Goal: Task Accomplishment & Management: Complete application form

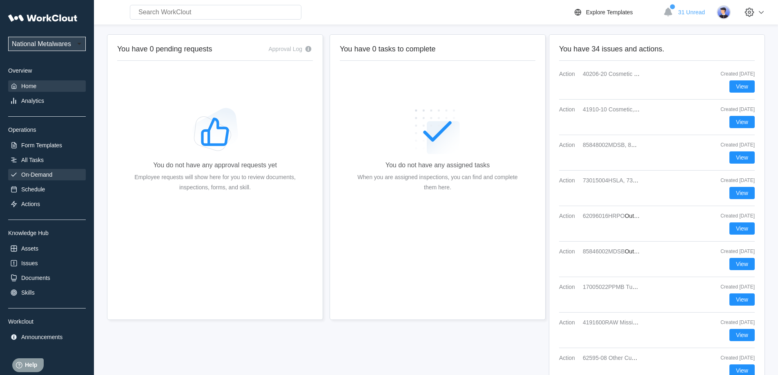
click at [41, 173] on div "On-Demand" at bounding box center [36, 174] width 31 height 7
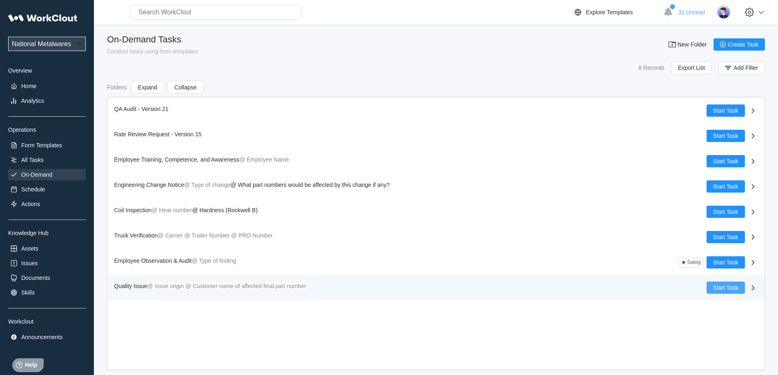
click at [727, 286] on span "Start Task" at bounding box center [725, 288] width 25 height 6
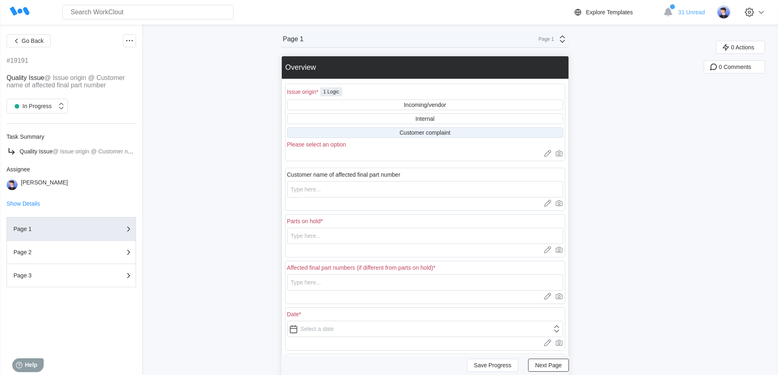
click at [437, 133] on div "Customer complaint" at bounding box center [424, 132] width 51 height 7
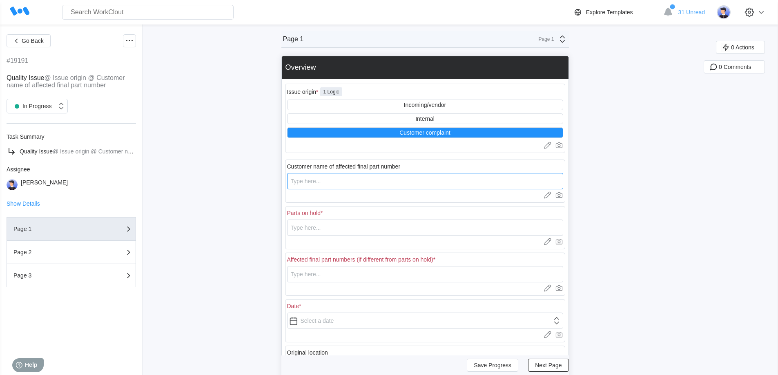
click at [358, 187] on input "text" at bounding box center [425, 181] width 276 height 16
type input "[GEOGRAPHIC_DATA]"
click at [351, 224] on input "text" at bounding box center [425, 228] width 276 height 16
drag, startPoint x: 357, startPoint y: 227, endPoint x: 260, endPoint y: 222, distance: 97.3
click at [262, 223] on div "Go Back #19191 Quality Issue @ Issue origin @ Customer name of affected final p…" at bounding box center [389, 260] width 778 height 473
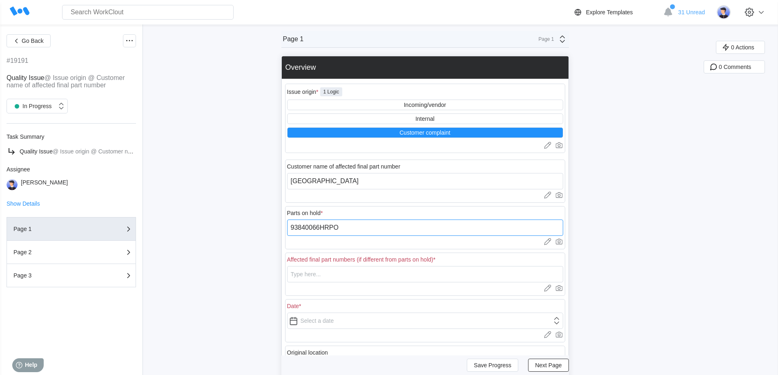
type input "93840066HRPO"
click at [317, 277] on input "text" at bounding box center [425, 274] width 276 height 16
paste input "93840066HRPO"
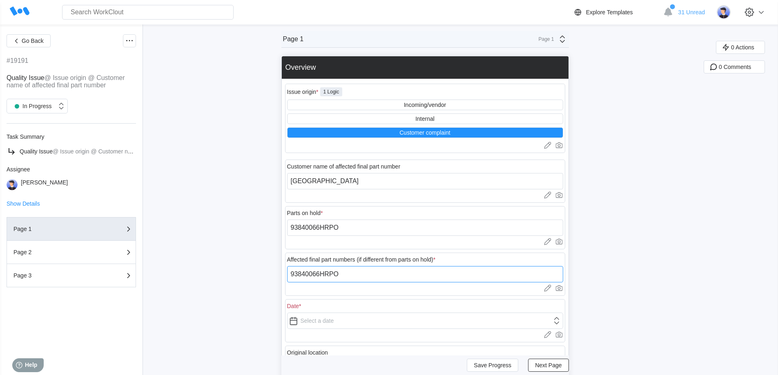
scroll to position [122, 0]
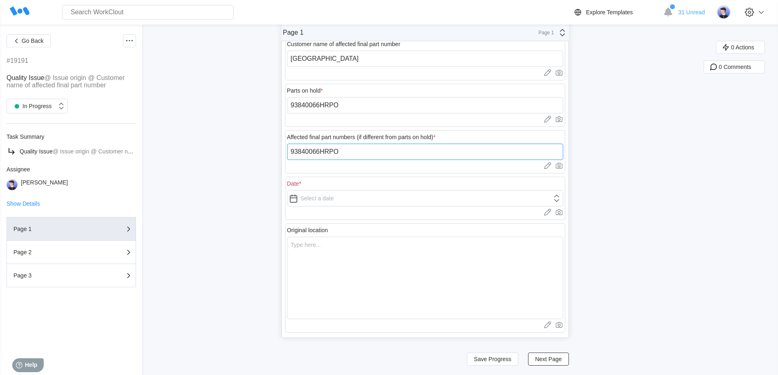
type input "93840066HRPO"
click at [324, 200] on input "text" at bounding box center [425, 198] width 276 height 16
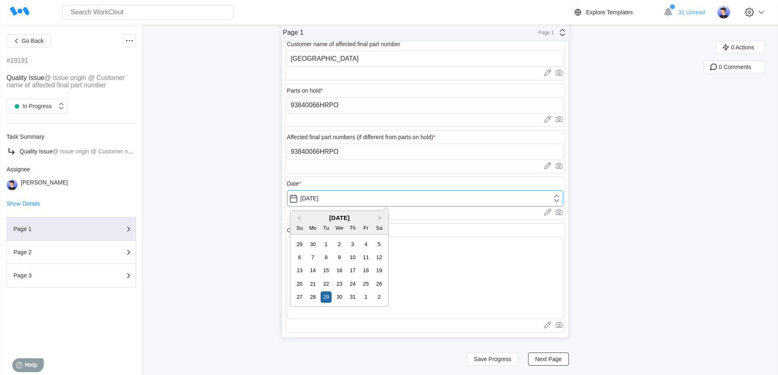
type input "[DATE]"
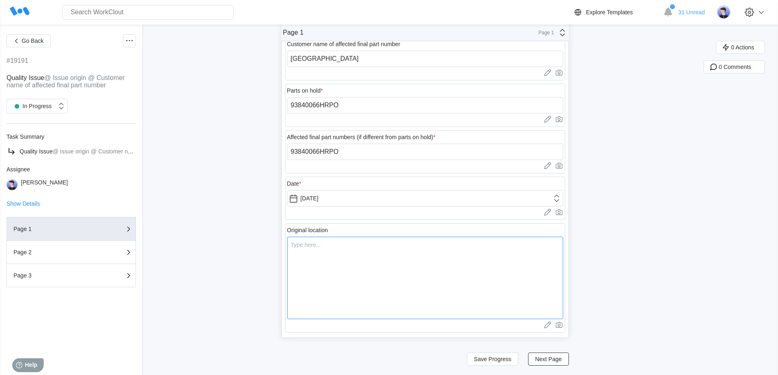
click at [437, 270] on textarea at bounding box center [425, 278] width 276 height 82
type textarea "W"
type textarea "x"
type textarea "Wo"
type textarea "x"
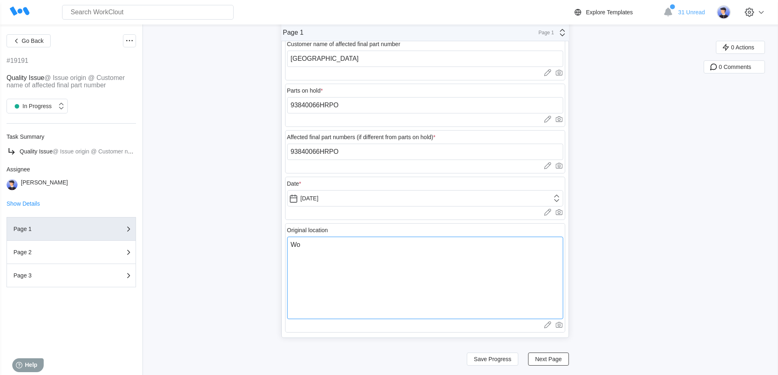
type textarea "Wor"
type textarea "x"
type textarea "Wors"
type textarea "x"
type textarea "Worse"
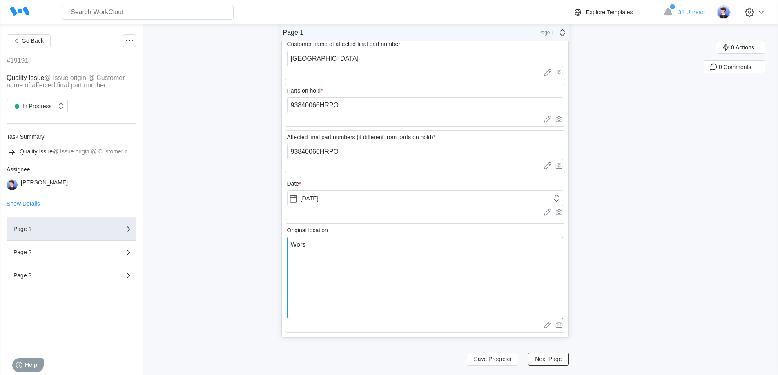
type textarea "x"
type textarea "Wors"
type textarea "x"
type textarea "Wor"
type textarea "x"
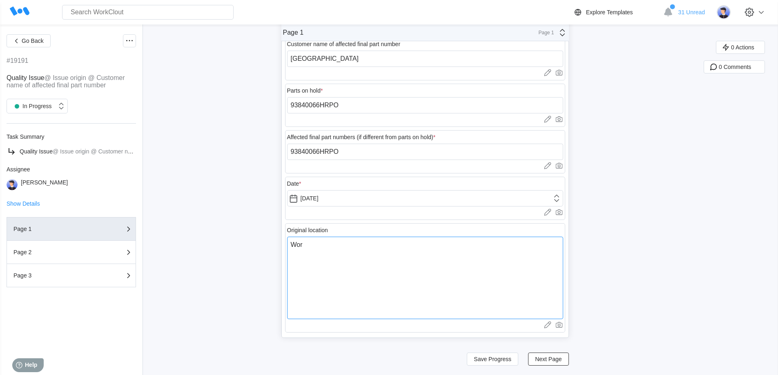
type textarea "Worc"
type textarea "x"
type textarea "Worcs"
type textarea "x"
type textarea "Worcst"
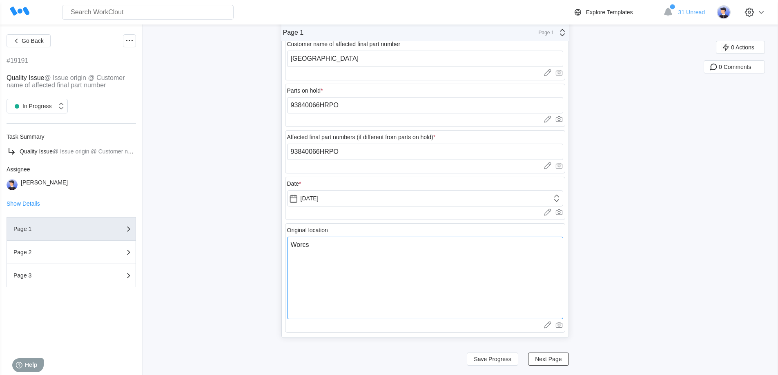
type textarea "x"
type textarea "Worcste"
type textarea "x"
type textarea "Worcster"
type textarea "x"
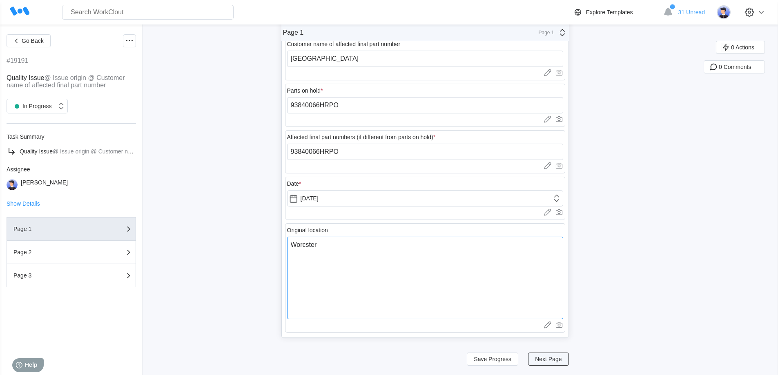
type textarea "Worcster"
click at [546, 355] on button "Next Page" at bounding box center [548, 359] width 40 height 13
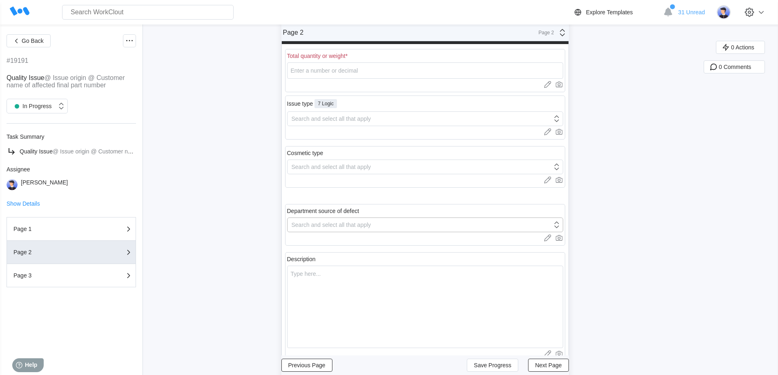
scroll to position [0, 0]
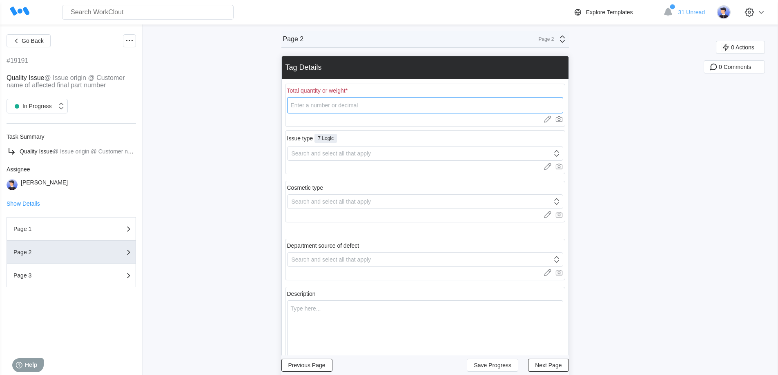
click at [347, 102] on input "number" at bounding box center [425, 105] width 276 height 16
type input "618"
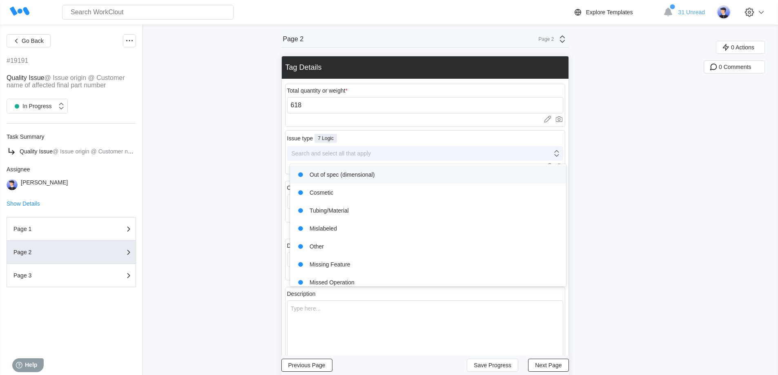
click at [327, 153] on div "Search and select all that apply" at bounding box center [331, 153] width 80 height 7
click at [329, 176] on div "Out of spec (dimensional)" at bounding box center [428, 174] width 266 height 11
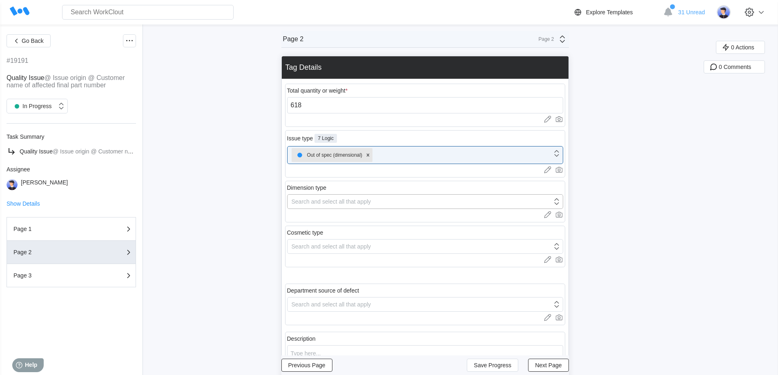
click at [326, 199] on div "Search and select all that apply" at bounding box center [331, 201] width 80 height 7
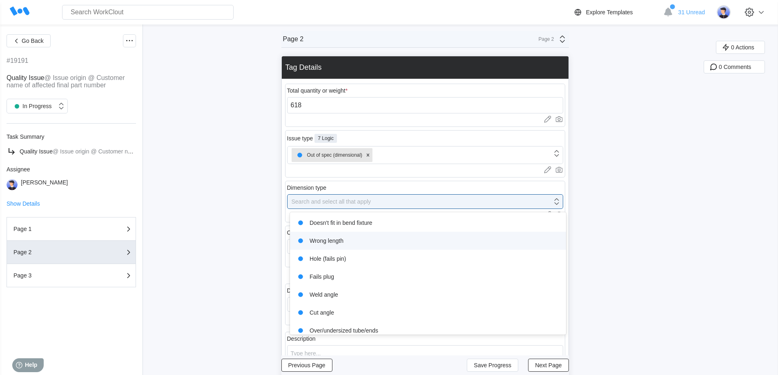
click at [347, 238] on div "Wrong length" at bounding box center [428, 240] width 266 height 11
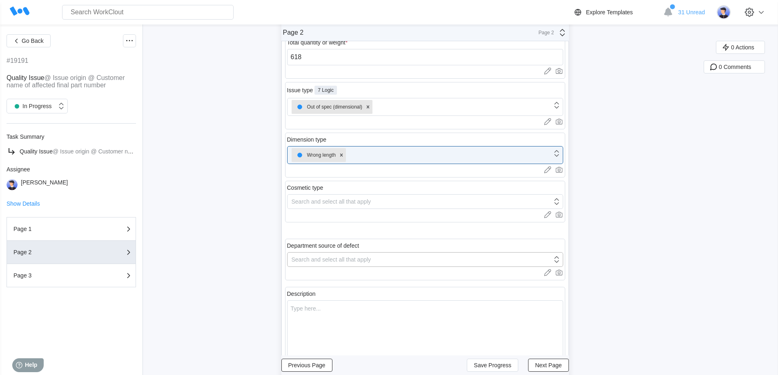
scroll to position [122, 0]
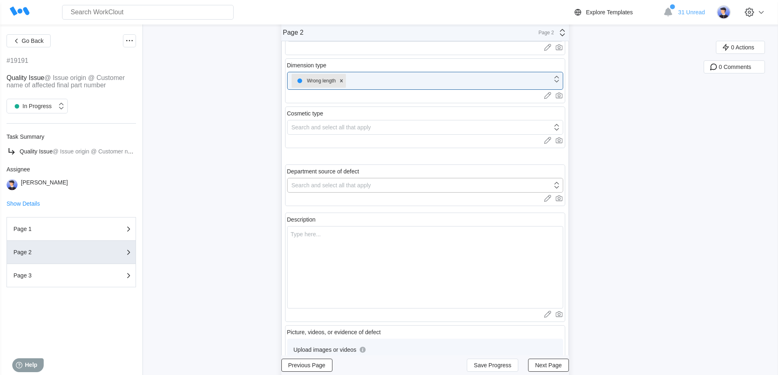
click at [353, 184] on div "Search and select all that apply" at bounding box center [331, 185] width 80 height 7
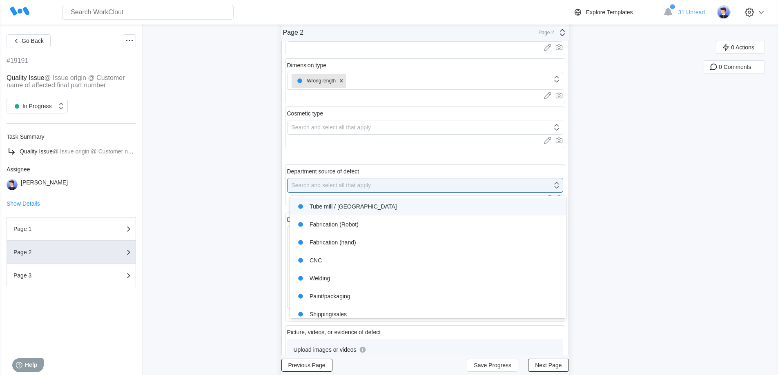
click at [351, 208] on div "Tube mill / [GEOGRAPHIC_DATA]" at bounding box center [428, 206] width 266 height 11
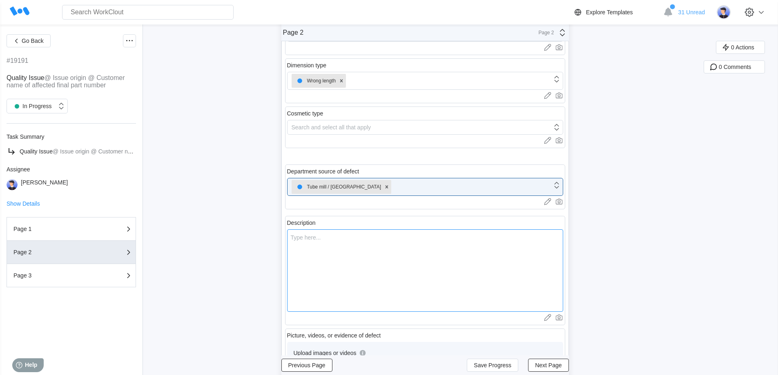
click at [334, 257] on textarea at bounding box center [425, 270] width 276 height 82
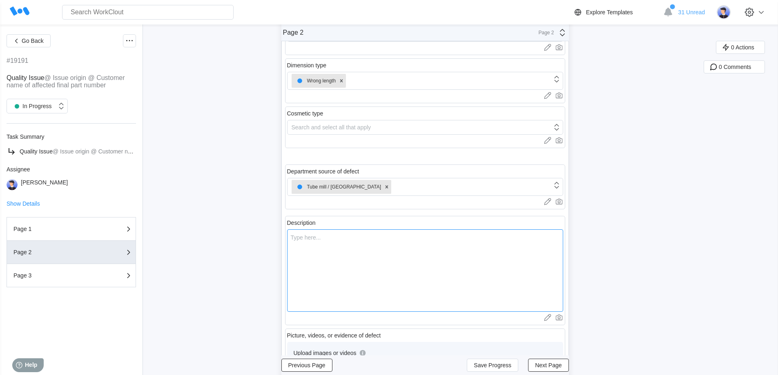
type textarea "U"
type textarea "x"
type textarea "Un"
type textarea "x"
type textarea "Und"
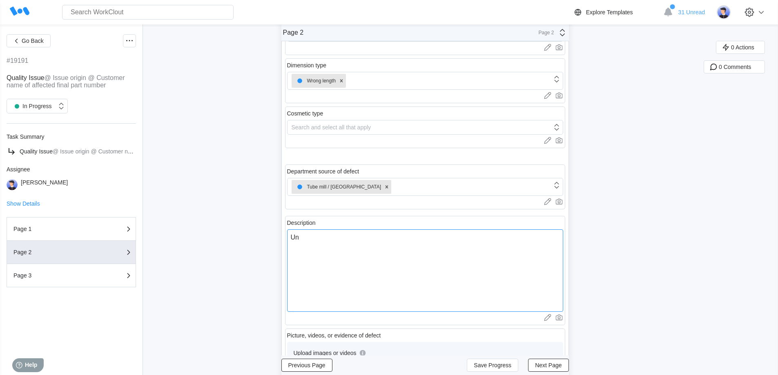
type textarea "x"
type textarea "Unde"
type textarea "x"
type textarea "Under"
type textarea "x"
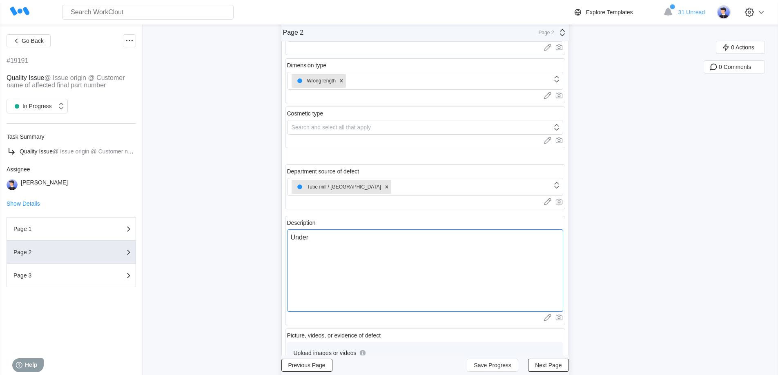
type textarea "Unders"
type textarea "x"
type textarea "Undersi"
type textarea "x"
type textarea "Undersiz"
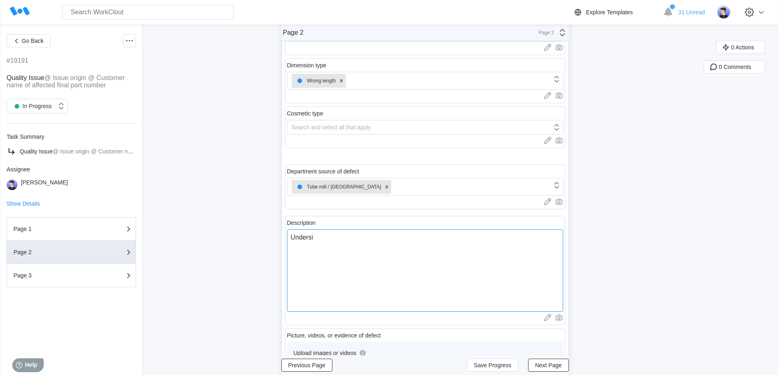
type textarea "x"
type textarea "Undersize"
type textarea "x"
type textarea "Undersized"
type textarea "x"
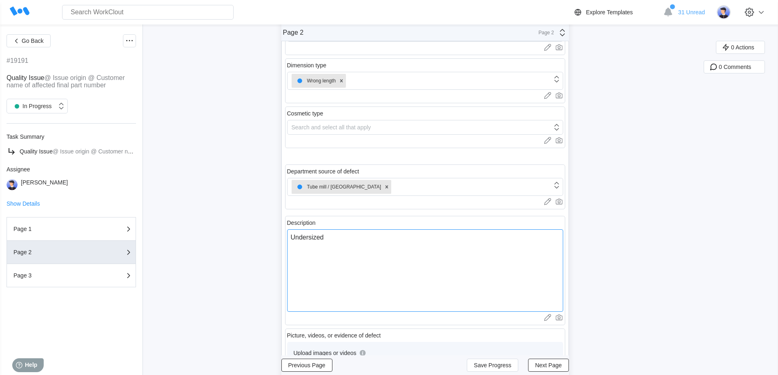
type textarea "Undersized"
type textarea "x"
type textarea "Undersized m"
type textarea "x"
type textarea "Undersized ma"
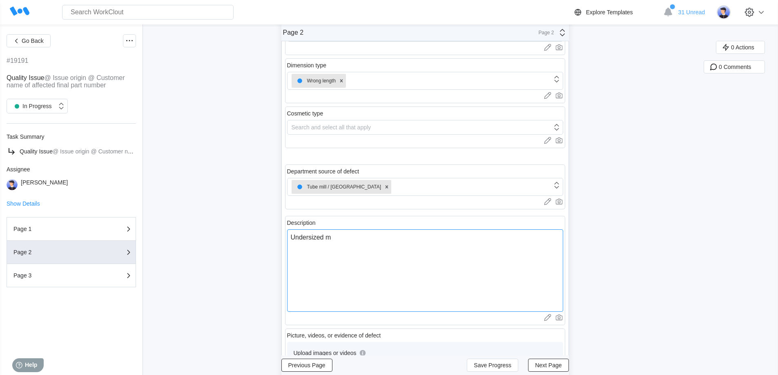
type textarea "x"
type textarea "Undersized mae"
type textarea "x"
type textarea "Undersized ma"
type textarea "x"
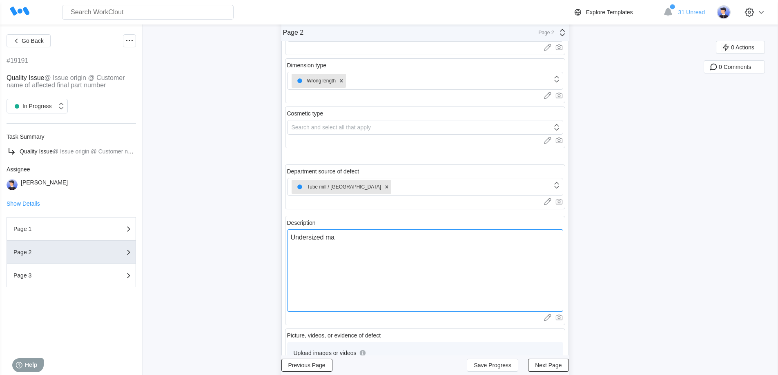
type textarea "Undersized mat"
type textarea "x"
type textarea "Undersized mate"
type textarea "x"
type textarea "Undersized mater"
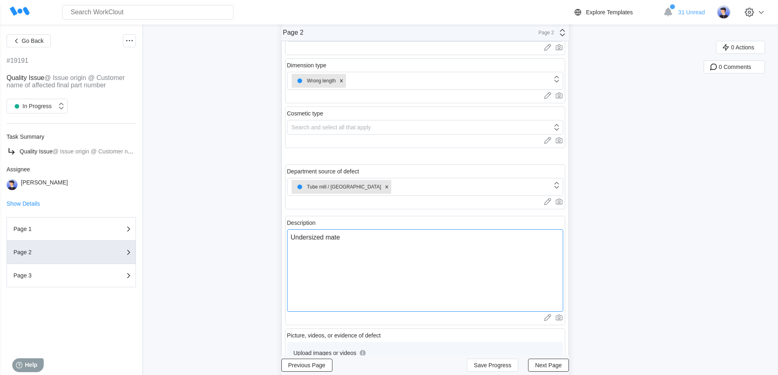
type textarea "x"
type textarea "Undersized materi"
type textarea "x"
type textarea "Undersized materia"
type textarea "x"
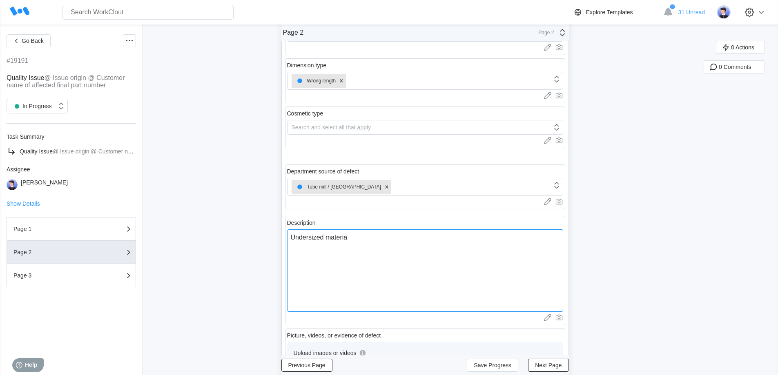
type textarea "Undersized material"
type textarea "x"
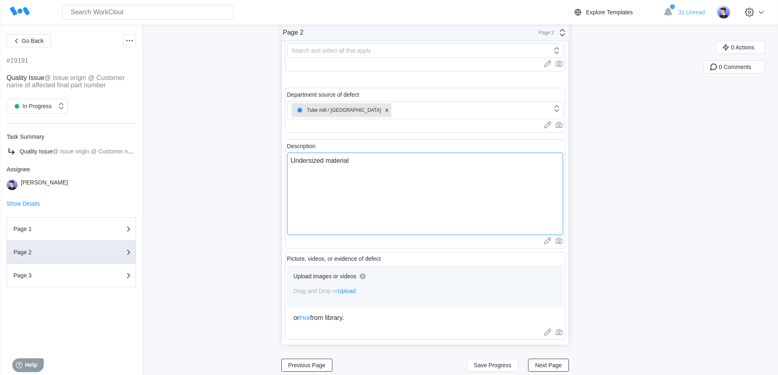
scroll to position [207, 0]
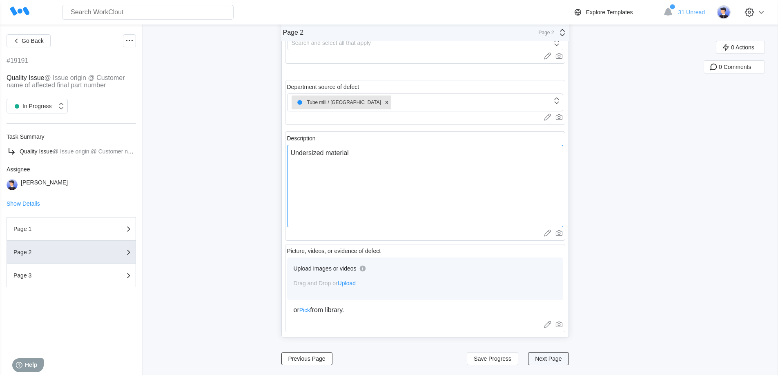
type textarea "Undersized material"
click at [547, 360] on span "Next Page" at bounding box center [548, 359] width 27 height 6
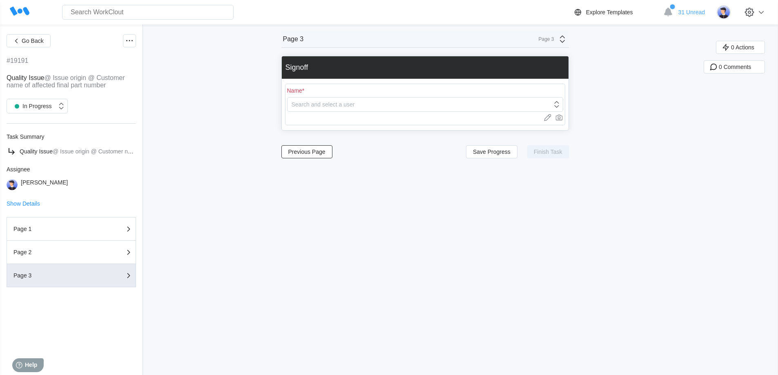
scroll to position [0, 0]
click at [334, 104] on div "Search and select a user" at bounding box center [322, 104] width 63 height 7
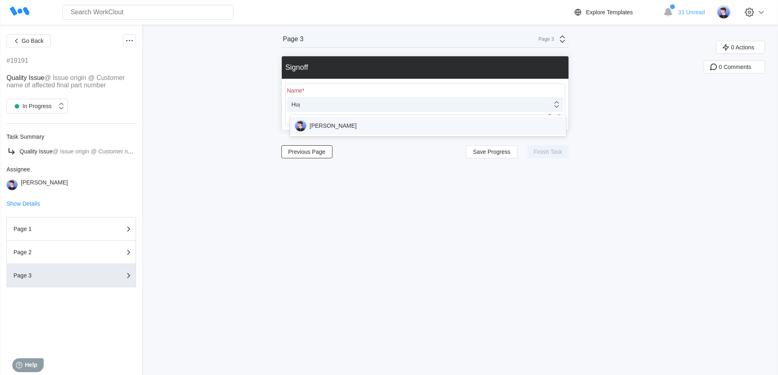
type input "[PERSON_NAME]"
click at [327, 127] on div "[PERSON_NAME]" at bounding box center [428, 125] width 266 height 11
click at [550, 153] on span "Finish Task" at bounding box center [547, 152] width 29 height 6
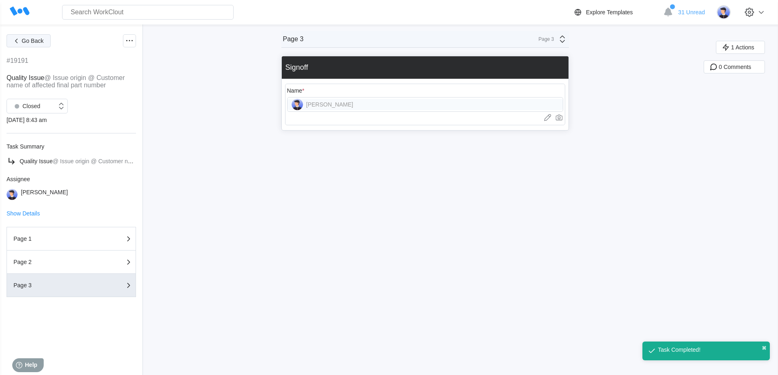
click at [27, 40] on span "Go Back" at bounding box center [33, 41] width 22 height 6
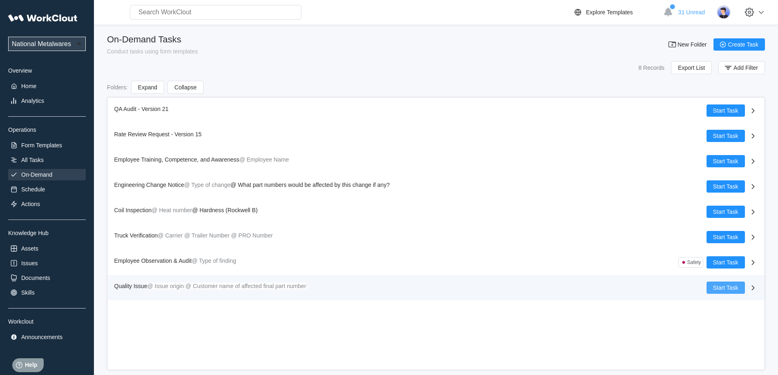
click at [724, 290] on span "Start Task" at bounding box center [725, 288] width 25 height 6
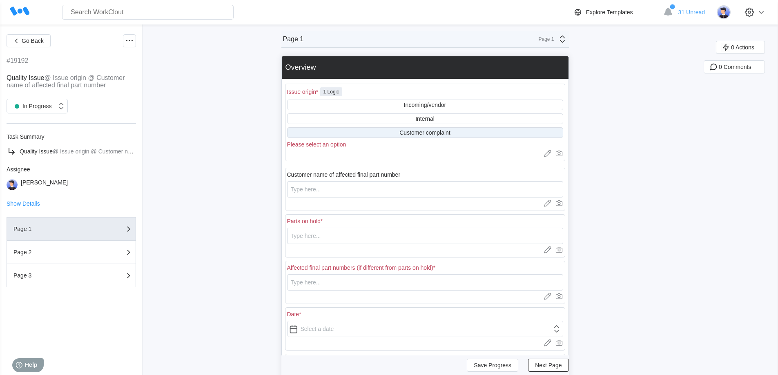
click at [405, 132] on div "Customer complaint" at bounding box center [424, 132] width 51 height 7
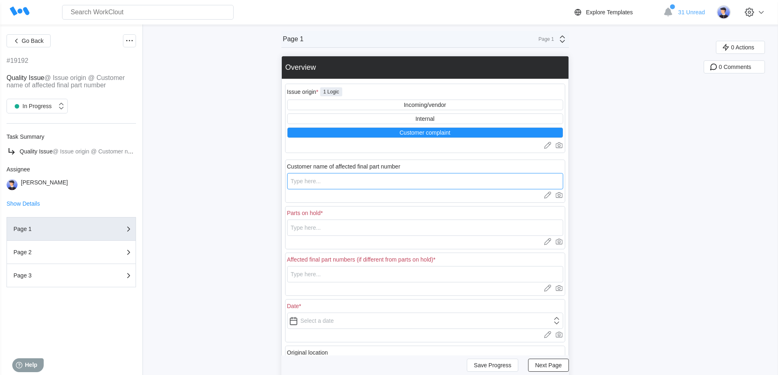
click at [325, 177] on input "text" at bounding box center [425, 181] width 276 height 16
type input "Manitowoc"
click at [322, 229] on input "text" at bounding box center [425, 228] width 276 height 16
drag, startPoint x: 327, startPoint y: 228, endPoint x: 253, endPoint y: 223, distance: 74.8
click at [253, 223] on div "Go Back #19192 Quality Issue @ Issue origin @ Customer name of affected final p…" at bounding box center [389, 260] width 778 height 473
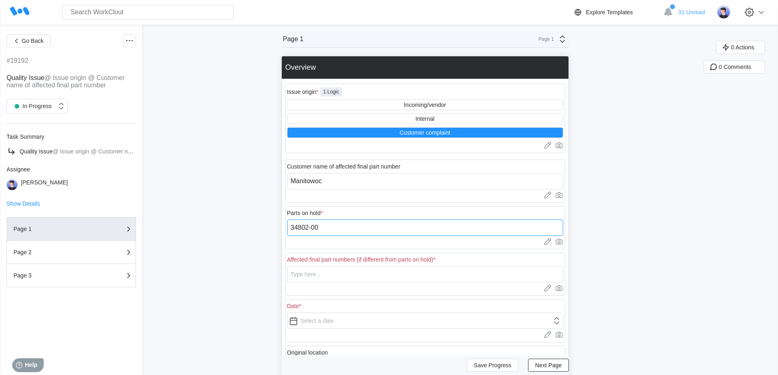
type input "34802-00"
click at [308, 272] on input "text" at bounding box center [425, 274] width 276 height 16
paste input "34802-00"
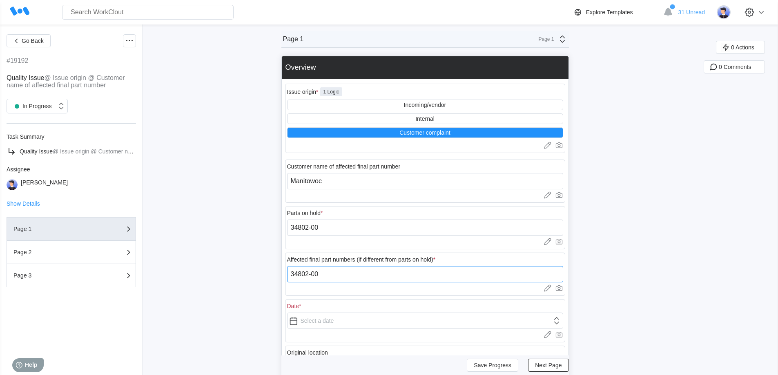
type input "34802-00"
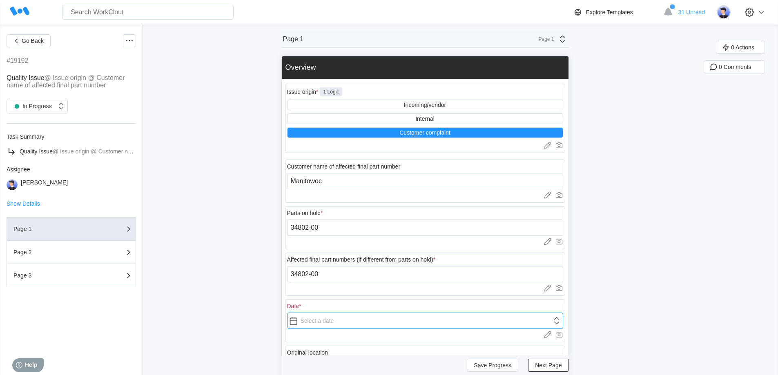
click at [335, 324] on input "text" at bounding box center [425, 321] width 276 height 16
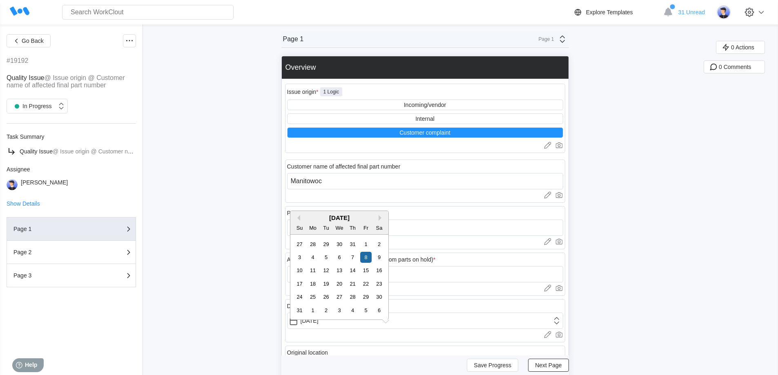
type input "[DATE]"
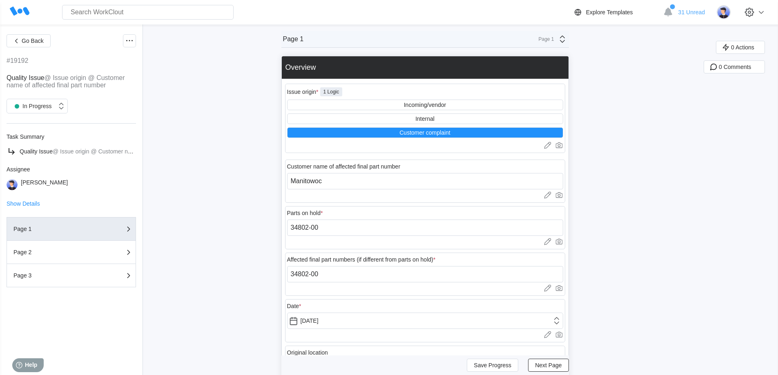
click at [398, 339] on div "Date * [DATE] Upload images or videos to this field Drag and Drop or Upload or …" at bounding box center [425, 320] width 280 height 43
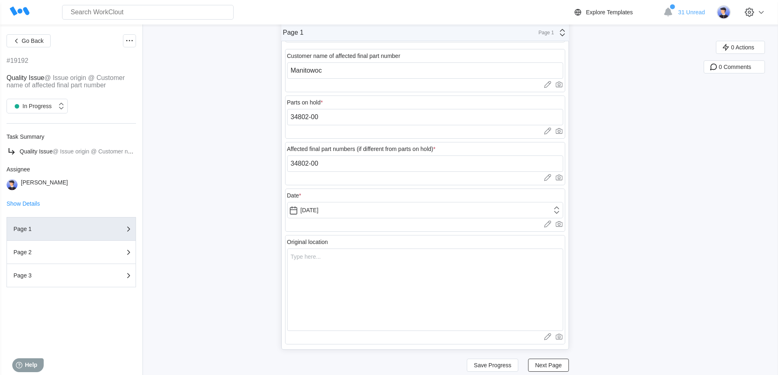
scroll to position [122, 0]
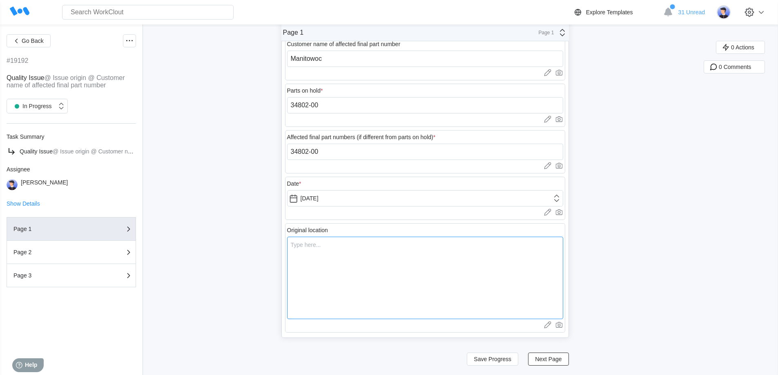
click at [340, 270] on textarea at bounding box center [425, 278] width 276 height 82
type textarea "<"
type textarea "x"
type textarea "M"
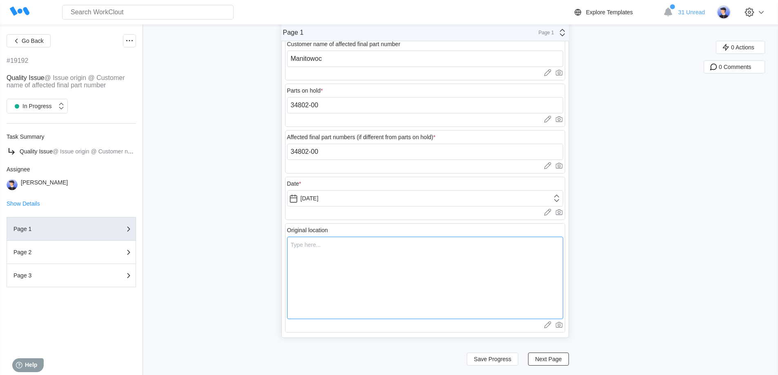
type textarea "x"
type textarea "Ma"
type textarea "x"
type textarea "Man"
type textarea "x"
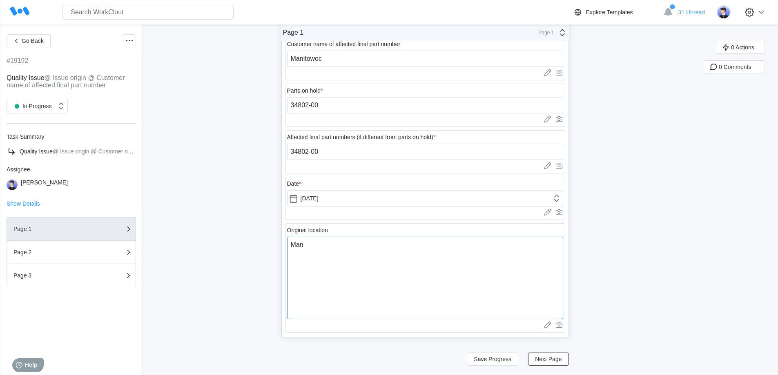
type textarea "Mani"
type textarea "x"
type textarea "Manit"
type textarea "x"
type textarea "[DEMOGRAPHIC_DATA]"
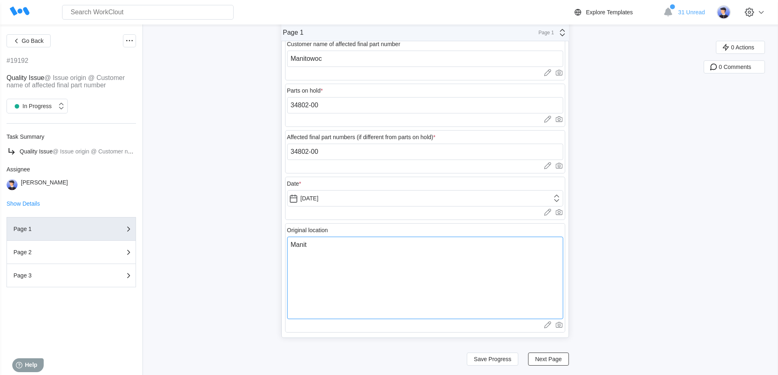
type textarea "x"
type textarea "Manitow"
type textarea "x"
type textarea "Manitowo"
type textarea "x"
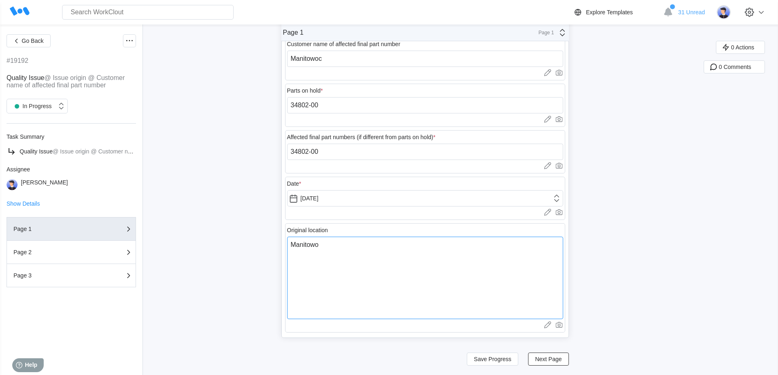
type textarea "Manitowoc"
type textarea "x"
type textarea "Manitowoc"
click at [560, 358] on span "Next Page" at bounding box center [548, 359] width 27 height 6
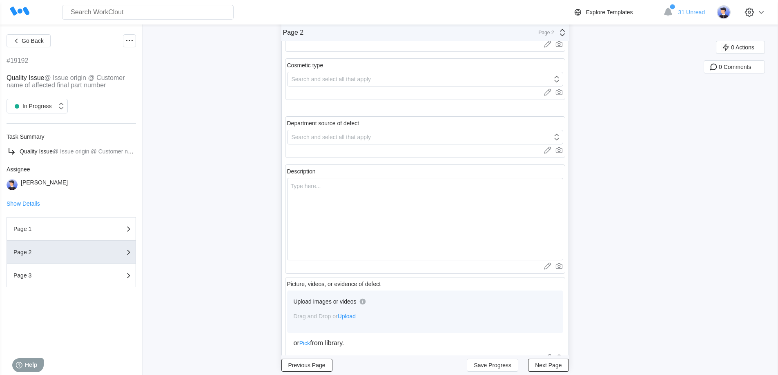
scroll to position [0, 0]
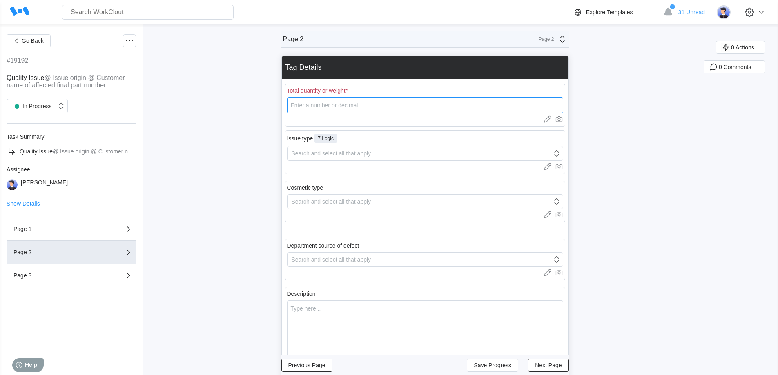
click at [328, 109] on input "number" at bounding box center [425, 105] width 276 height 16
type input "1"
click at [334, 152] on div "Search and select all that apply" at bounding box center [331, 153] width 80 height 7
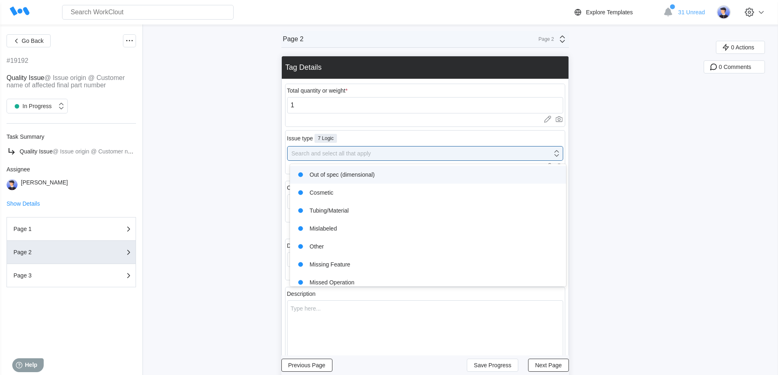
click at [344, 174] on div "Out of spec (dimensional)" at bounding box center [428, 174] width 266 height 11
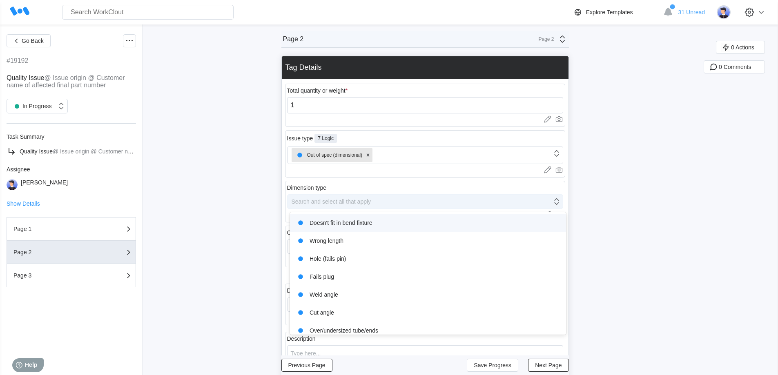
click at [335, 201] on div "Search and select all that apply" at bounding box center [331, 201] width 80 height 7
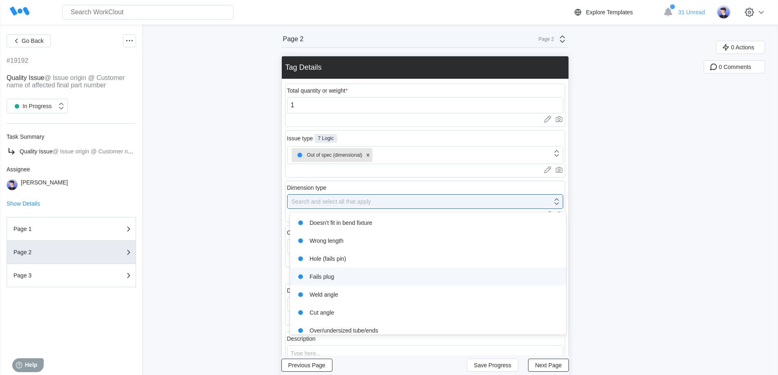
scroll to position [42, 0]
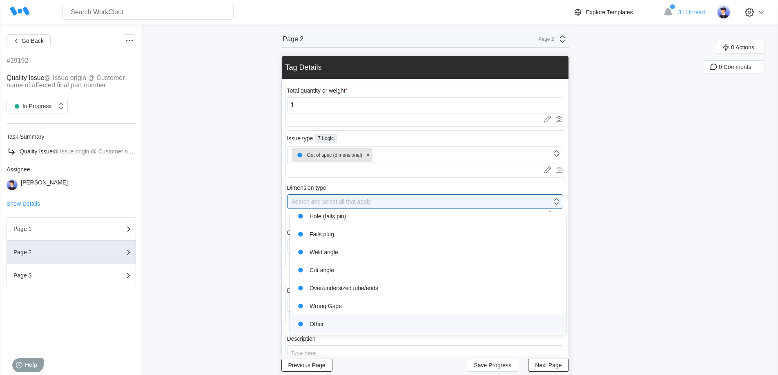
click at [321, 326] on div "Other" at bounding box center [428, 323] width 266 height 11
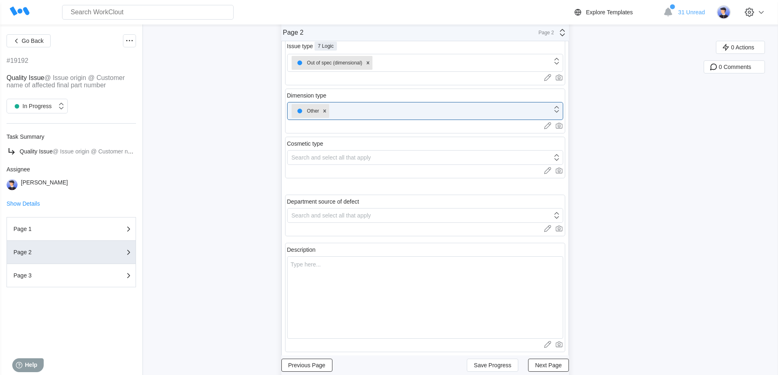
scroll to position [122, 0]
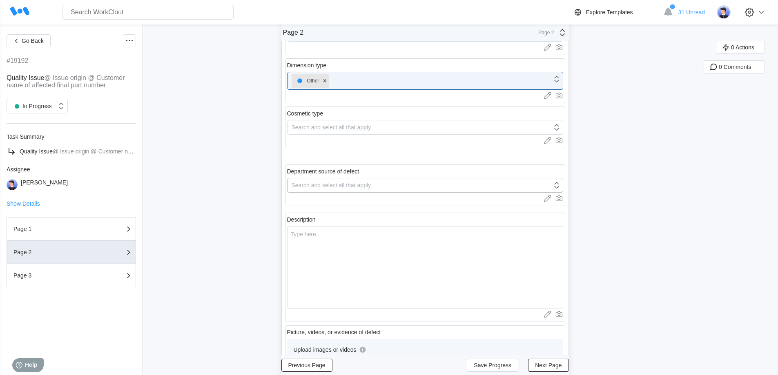
click at [336, 181] on div "Search and select all that apply" at bounding box center [419, 185] width 264 height 11
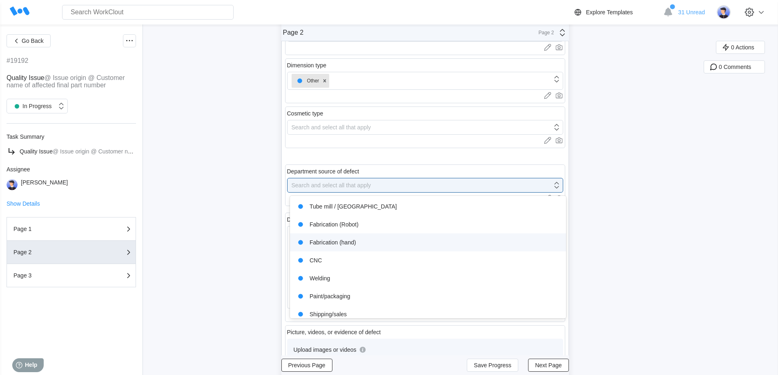
click at [345, 243] on div "Fabrication (hand)" at bounding box center [428, 242] width 266 height 11
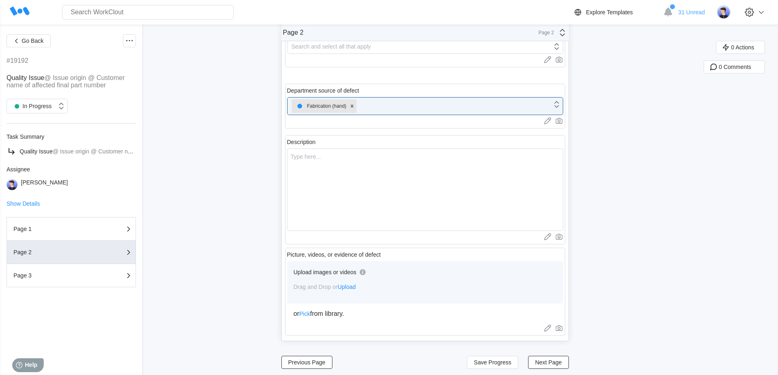
scroll to position [204, 0]
click at [334, 182] on textarea at bounding box center [425, 189] width 276 height 82
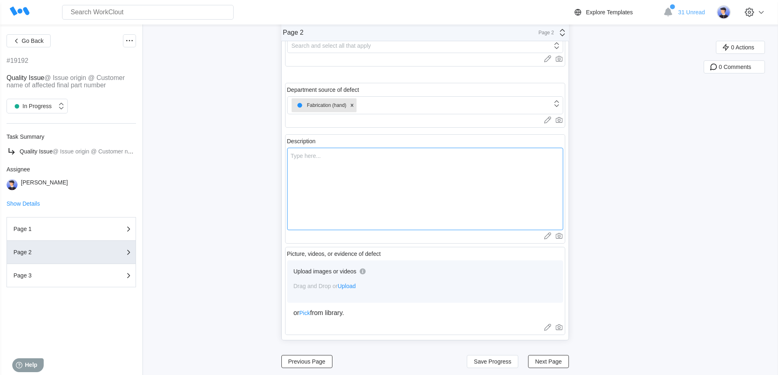
type textarea "H"
type textarea "x"
type textarea "Ho"
type textarea "x"
type textarea "Hol"
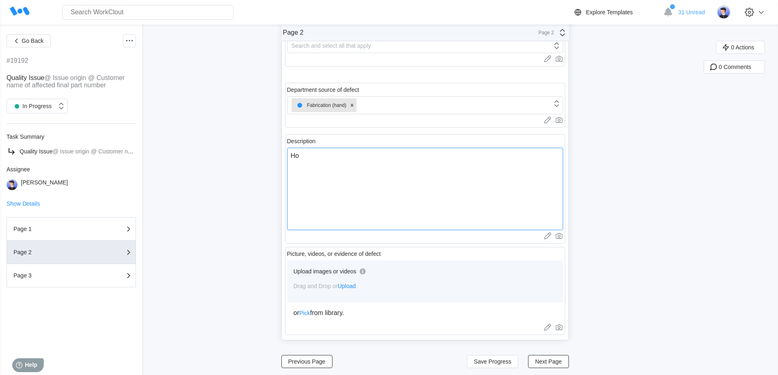
type textarea "x"
type textarea "Hole"
type textarea "x"
type textarea "Holes"
type textarea "x"
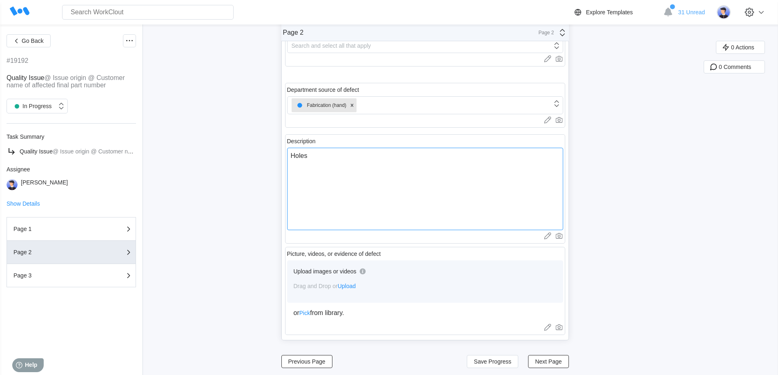
type textarea "Holes"
type textarea "x"
type textarea "Holes o"
type textarea "x"
type textarea "Holes on"
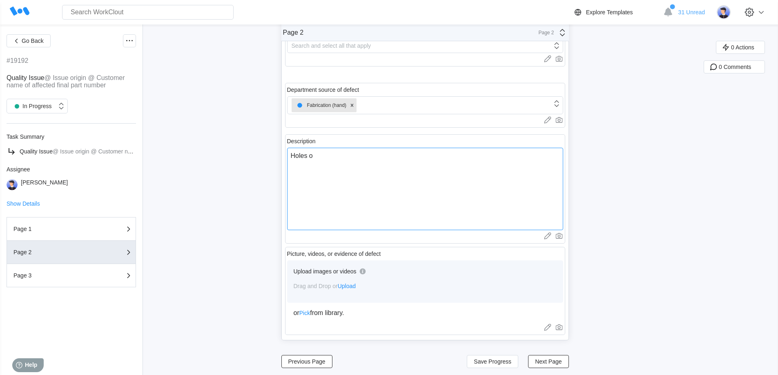
type textarea "x"
type textarea "Holes o"
type textarea "x"
type textarea "Holes"
type textarea "x"
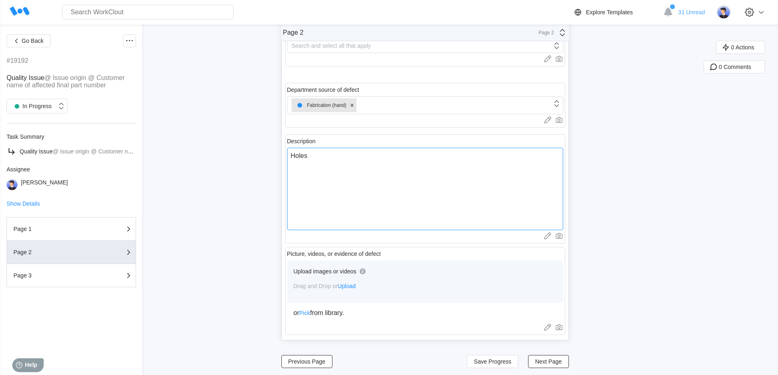
type textarea "Holes n"
type textarea "x"
type textarea "Holes no"
type textarea "x"
type textarea "Holes not"
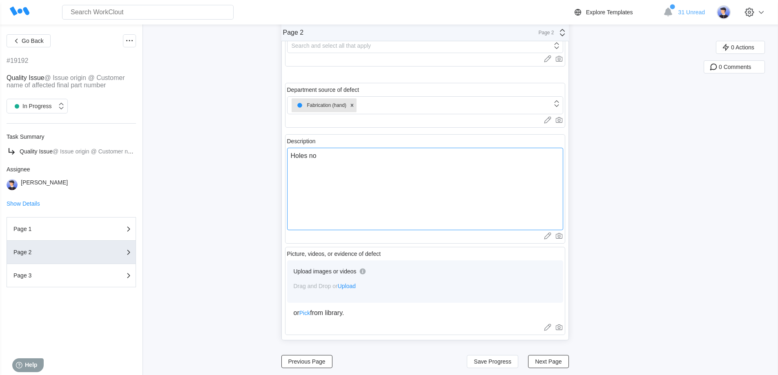
type textarea "x"
type textarea "Holes not"
type textarea "x"
type textarea "Holes not i"
type textarea "x"
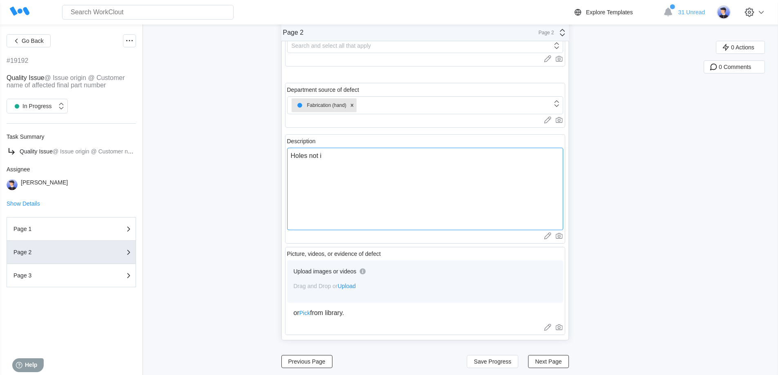
type textarea "Holes not in"
type textarea "x"
type textarea "Holes not in"
type textarea "x"
type textarea "Holes not in a"
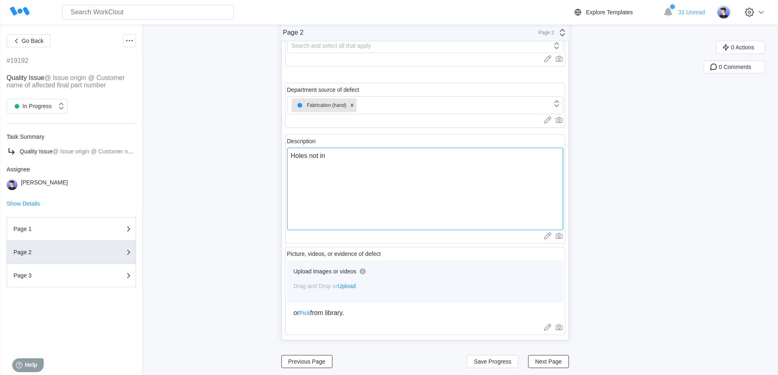
type textarea "x"
type textarea "Holes not in al"
type textarea "x"
type textarea "Holes not in ali"
type textarea "x"
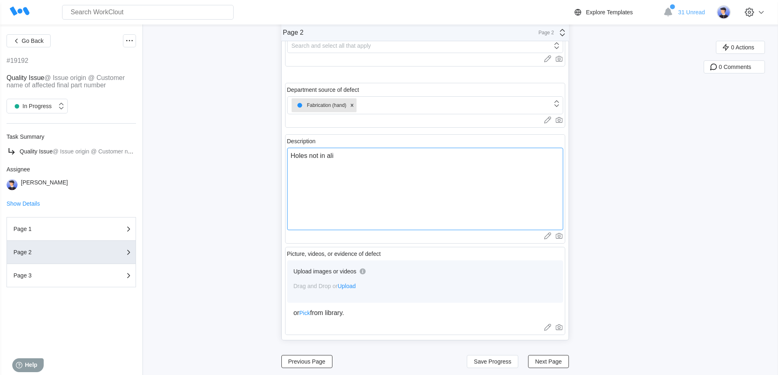
type textarea "Holes not in [PERSON_NAME]"
type textarea "x"
type textarea "Holes not in align"
type textarea "x"
type textarea "Holes not in alignm"
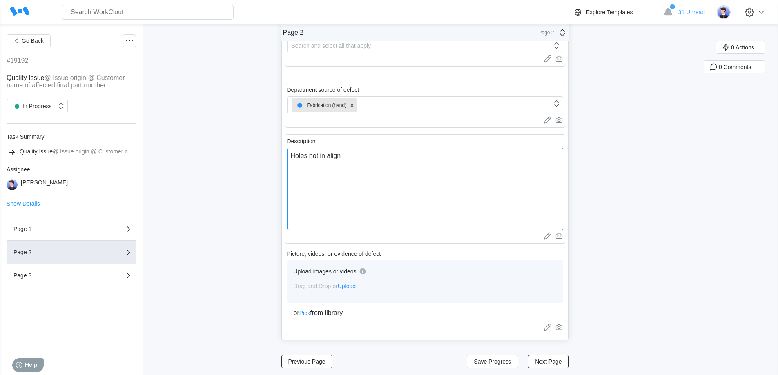
type textarea "x"
type textarea "Holes not in alignme"
type textarea "x"
type textarea "Holes not in alignmen"
type textarea "x"
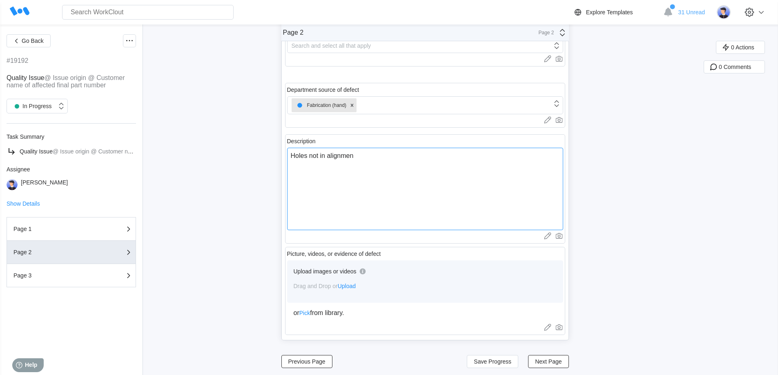
type textarea "Holes not in alignment"
type textarea "x"
type textarea "Holes not in alignment"
click at [549, 360] on span "Next Page" at bounding box center [548, 362] width 27 height 6
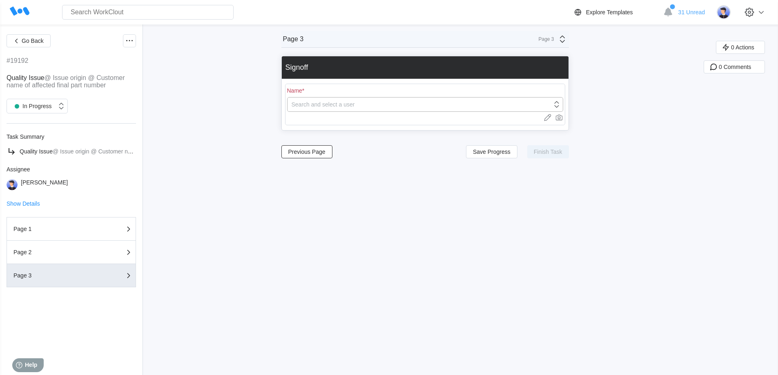
click at [333, 108] on div "Search and select a user" at bounding box center [419, 104] width 264 height 11
type input "[PERSON_NAME]"
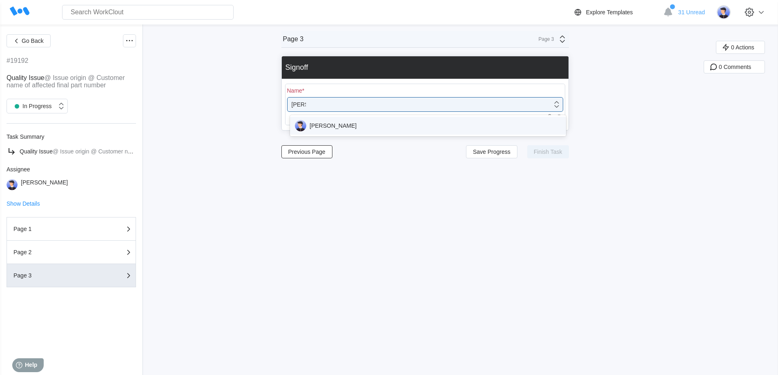
click at [317, 121] on div "[PERSON_NAME]" at bounding box center [428, 125] width 266 height 11
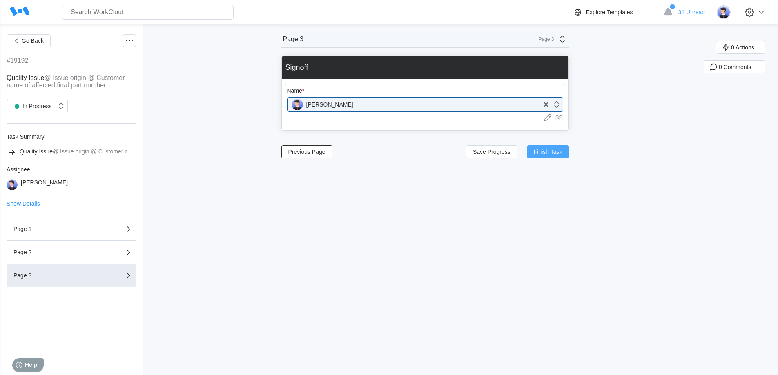
click at [554, 153] on span "Finish Task" at bounding box center [547, 152] width 29 height 6
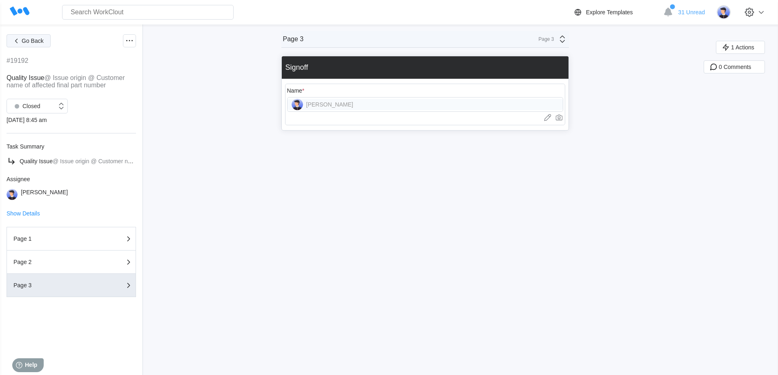
click at [24, 40] on span "Go Back" at bounding box center [33, 41] width 22 height 6
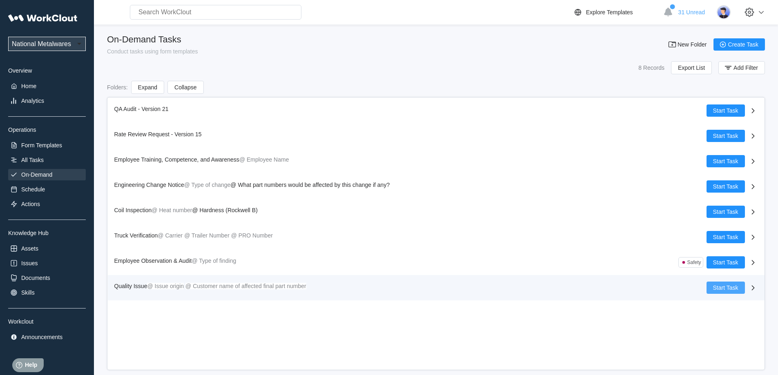
click at [727, 288] on span "Start Task" at bounding box center [725, 288] width 25 height 6
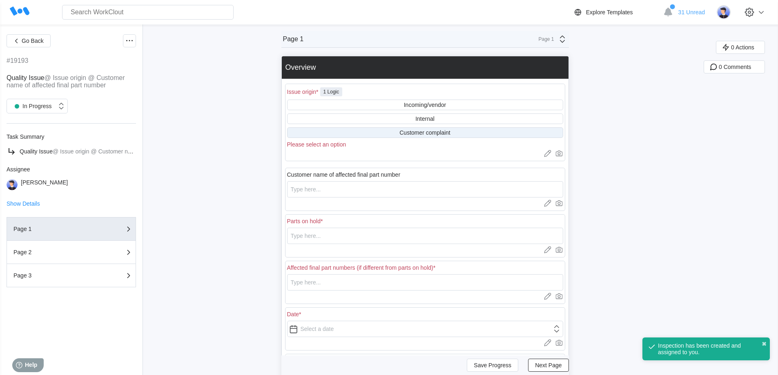
click at [427, 131] on div "Customer complaint" at bounding box center [424, 132] width 51 height 7
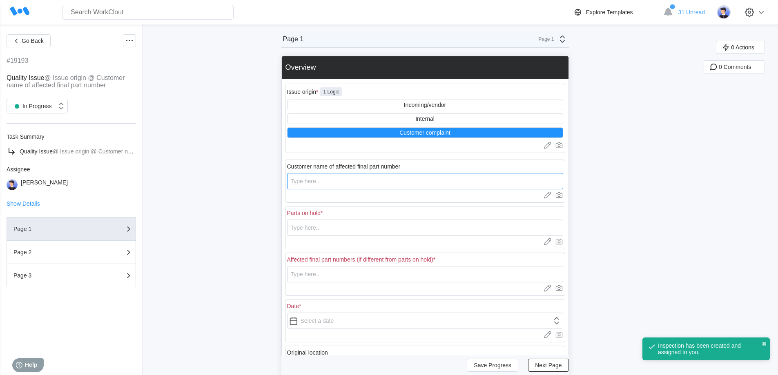
click at [320, 182] on input "text" at bounding box center [425, 181] width 276 height 16
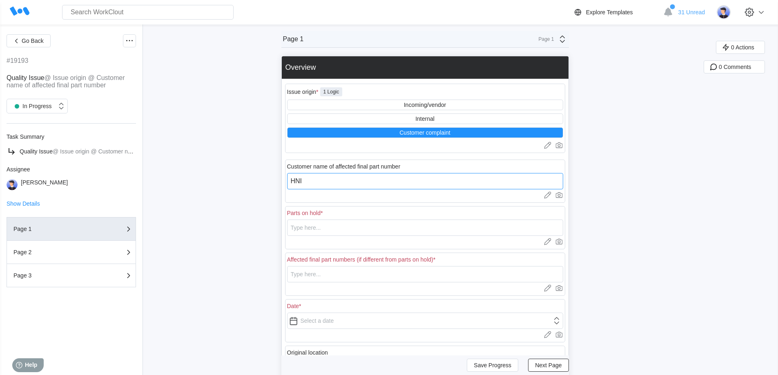
type input "HNI"
click at [313, 228] on input "text" at bounding box center [425, 228] width 276 height 16
drag, startPoint x: 349, startPoint y: 226, endPoint x: 260, endPoint y: 227, distance: 89.4
click at [260, 227] on div "Go Back #19193 Quality Issue @ Issue origin @ Customer name of affected final p…" at bounding box center [389, 260] width 778 height 473
type input "62096016HRPO"
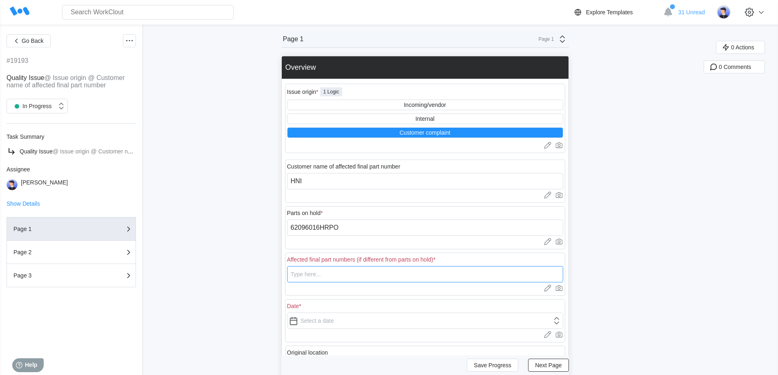
click at [306, 279] on input "text" at bounding box center [425, 274] width 276 height 16
paste input "62096016HRPO"
type input "62096016HRPO"
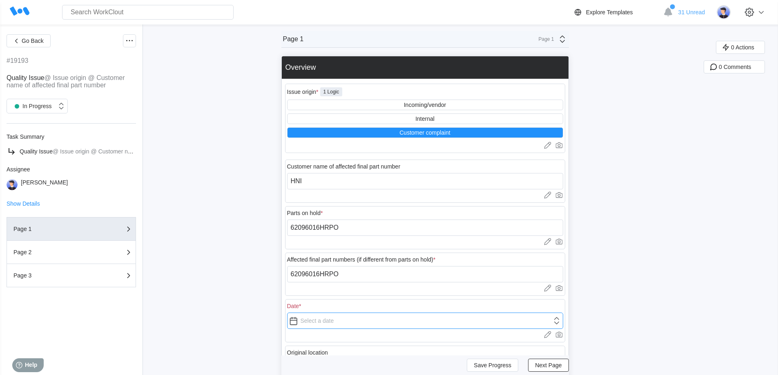
click at [325, 323] on input "text" at bounding box center [425, 321] width 276 height 16
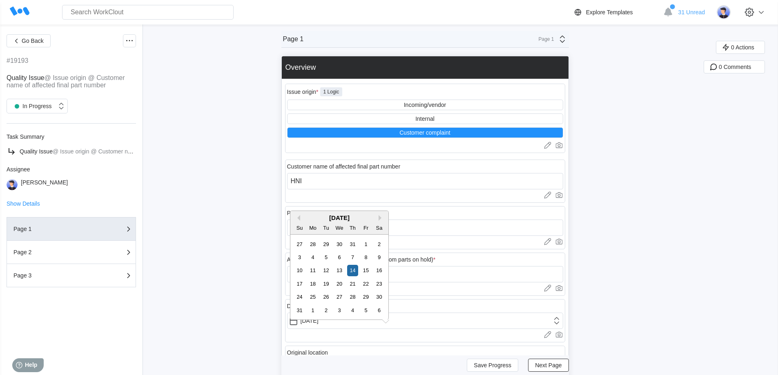
type input "[DATE]"
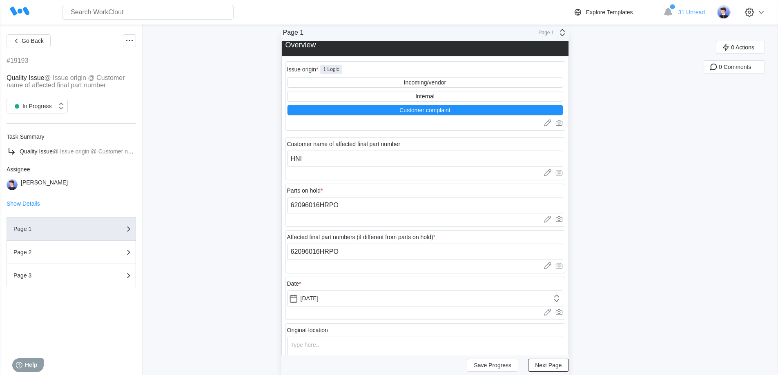
scroll to position [41, 0]
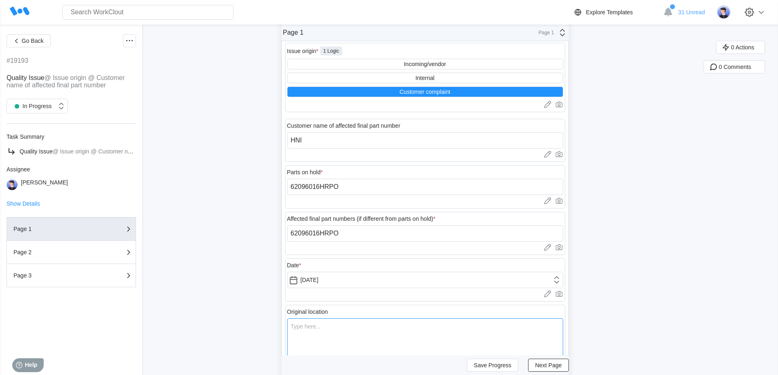
click at [326, 326] on textarea at bounding box center [425, 359] width 276 height 82
type textarea "H"
type textarea "x"
type textarea "HN"
type textarea "x"
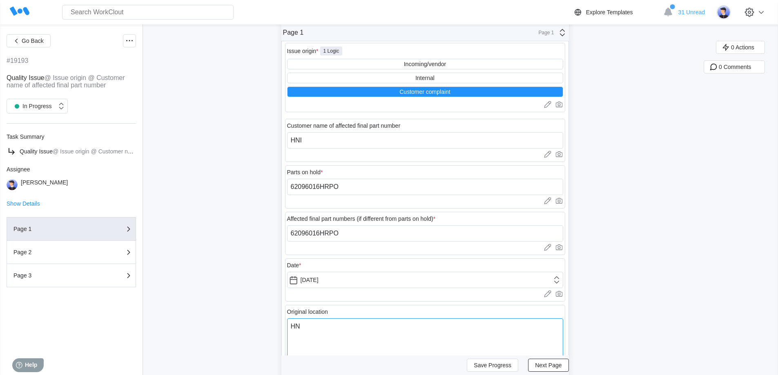
type textarea "HNI"
type textarea "x"
type textarea "HNI"
click at [565, 367] on button "Next Page" at bounding box center [548, 365] width 40 height 13
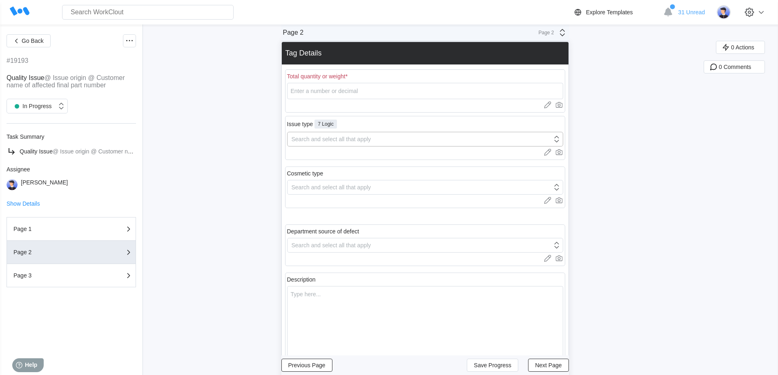
scroll to position [0, 0]
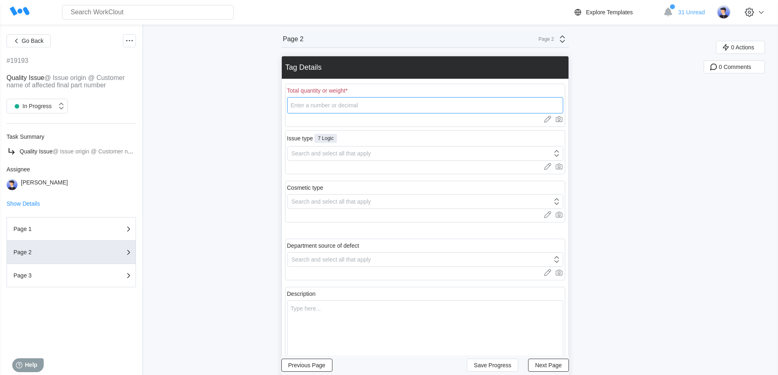
click at [342, 103] on input "number" at bounding box center [425, 105] width 276 height 16
type input "1"
click at [338, 153] on div "Search and select all that apply" at bounding box center [331, 153] width 80 height 7
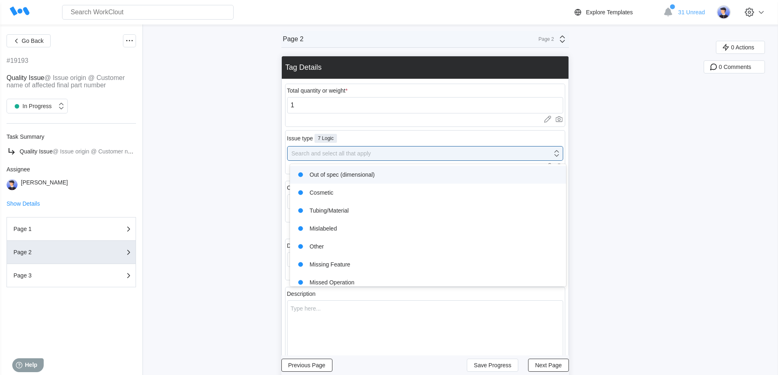
click at [351, 175] on div "Out of spec (dimensional)" at bounding box center [428, 174] width 266 height 11
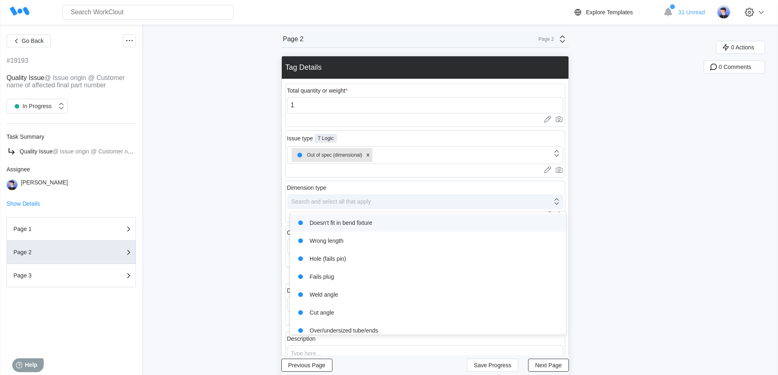
click at [348, 203] on div "Search and select all that apply" at bounding box center [331, 201] width 80 height 7
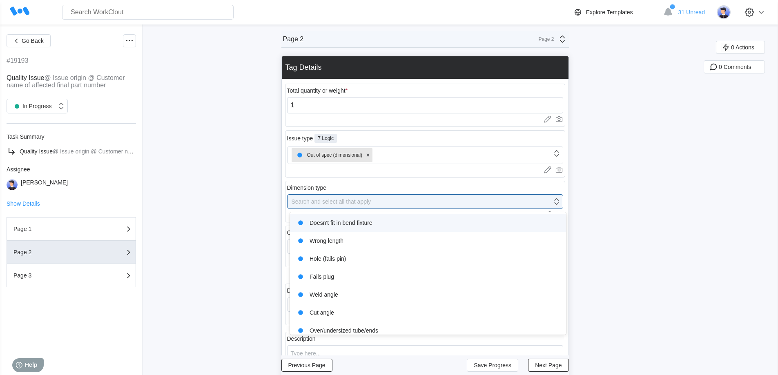
click at [349, 226] on div "Doesn't fit in bend fixture" at bounding box center [428, 222] width 266 height 11
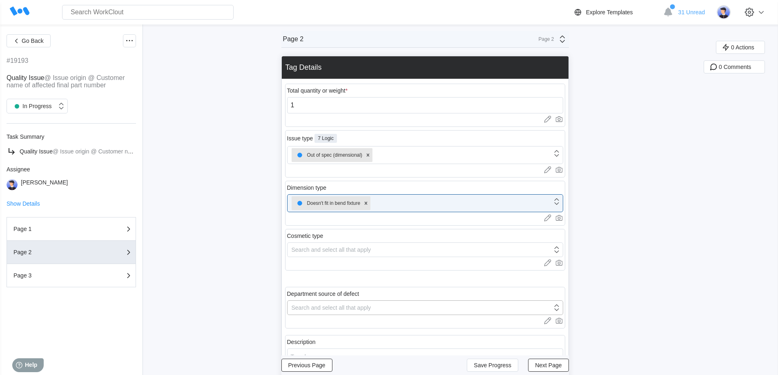
click at [344, 307] on div "Search and select all that apply" at bounding box center [331, 307] width 80 height 7
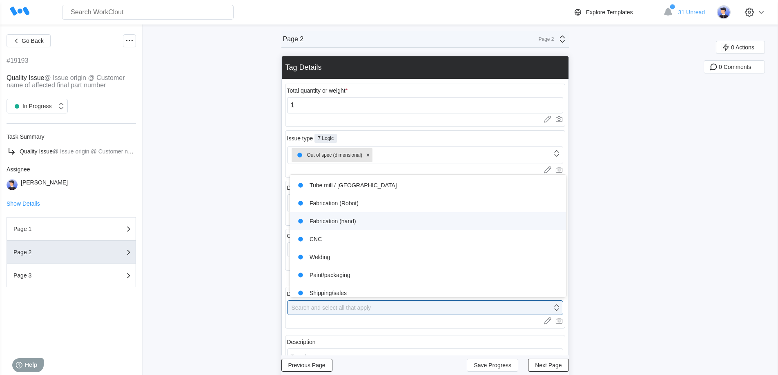
click at [325, 219] on div "Fabrication (hand)" at bounding box center [428, 221] width 266 height 11
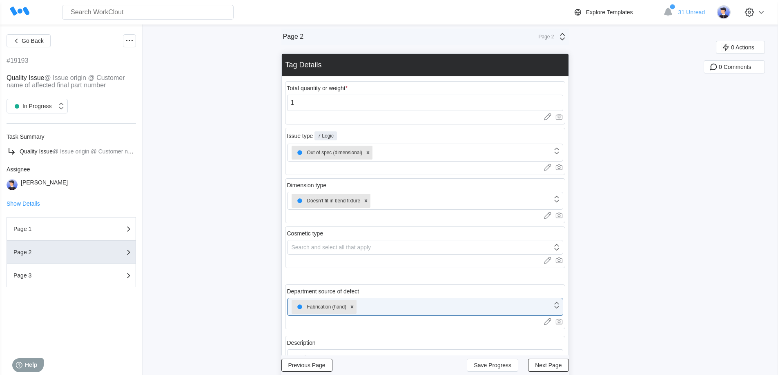
scroll to position [163, 0]
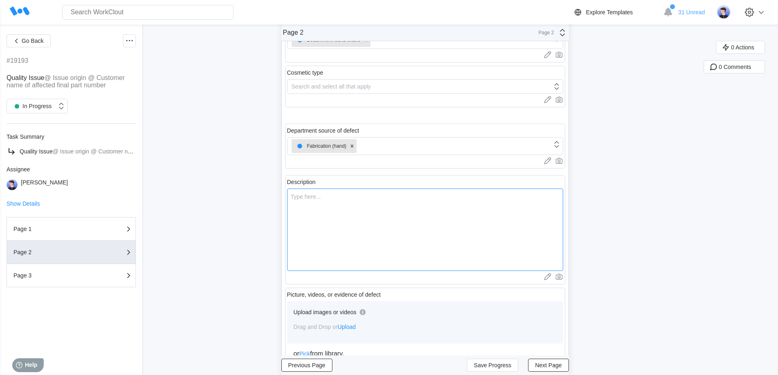
click at [331, 214] on textarea at bounding box center [425, 230] width 276 height 82
type textarea "F"
type textarea "x"
type textarea "Fo"
type textarea "x"
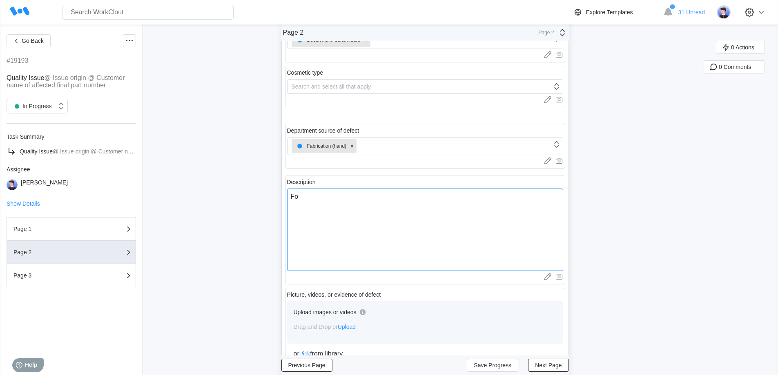
type textarea "For"
type textarea "x"
type textarea "Form"
type textarea "x"
type textarea "Formi"
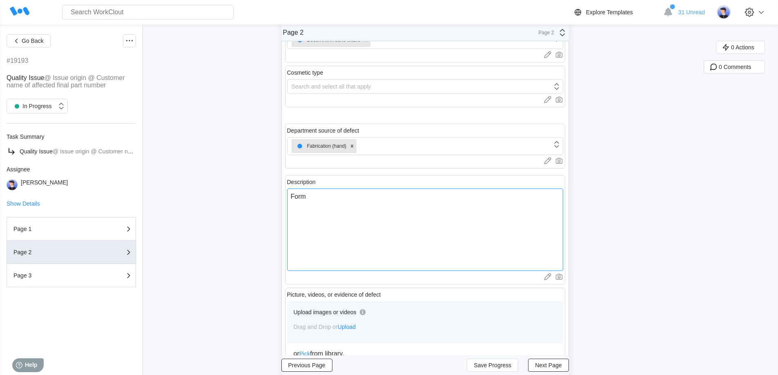
type textarea "x"
type textarea "Formin"
type textarea "x"
type textarea "Forming"
type textarea "x"
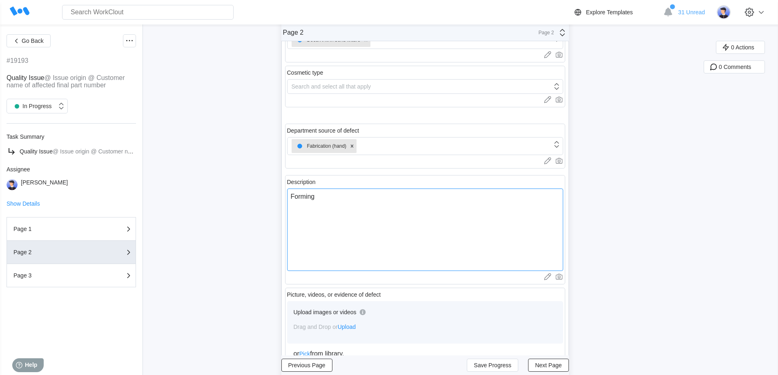
type textarea "Forming"
type textarea "x"
type textarea "Forming o"
type textarea "x"
type textarea "Forming of"
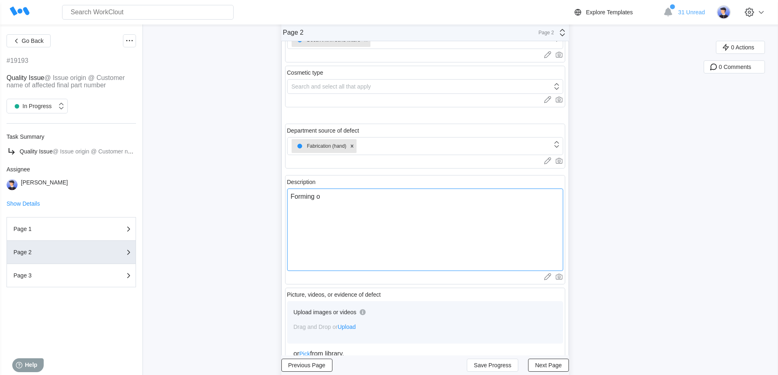
type textarea "x"
type textarea "Forming off"
type textarea "x"
type textarea "Forming off"
click at [551, 365] on span "Next Page" at bounding box center [548, 365] width 27 height 6
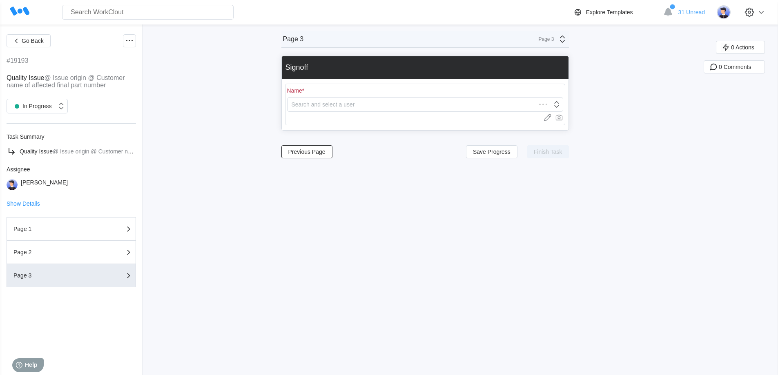
scroll to position [0, 0]
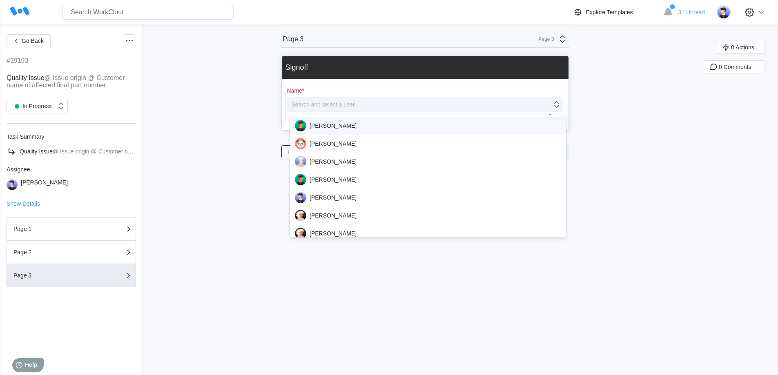
click at [406, 105] on div "Search and select a user" at bounding box center [419, 104] width 264 height 11
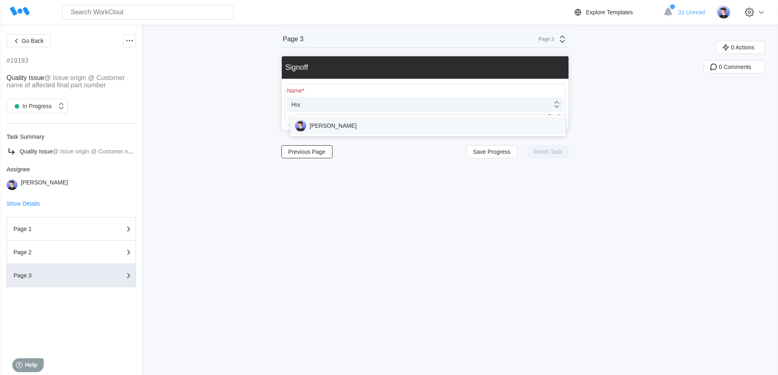
type input "[PERSON_NAME]"
click at [424, 128] on div "[PERSON_NAME]" at bounding box center [428, 125] width 266 height 11
click at [543, 151] on span "Finish Task" at bounding box center [547, 152] width 29 height 6
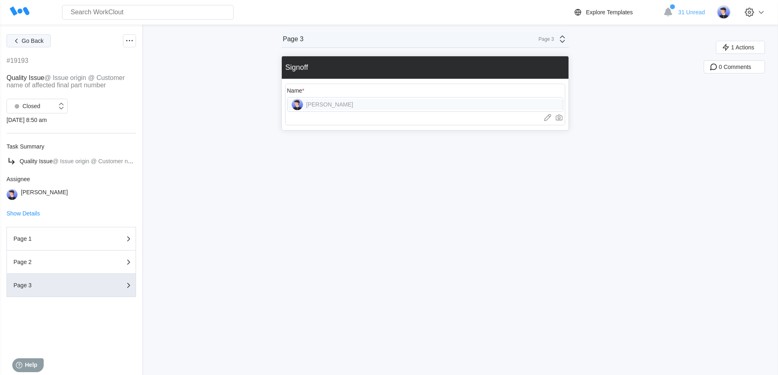
click at [31, 41] on span "Go Back" at bounding box center [33, 41] width 22 height 6
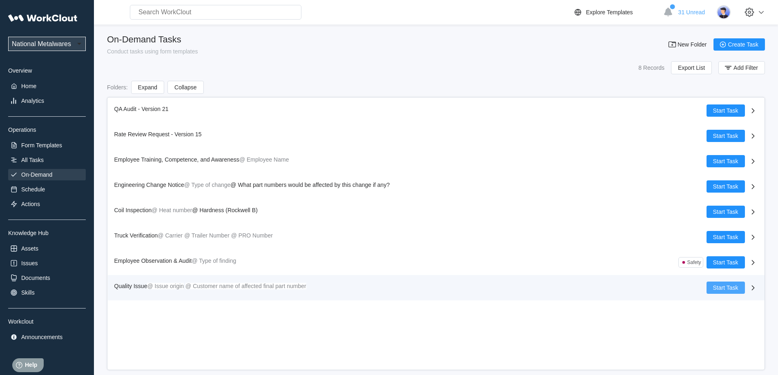
click at [726, 289] on span "Start Task" at bounding box center [725, 288] width 25 height 6
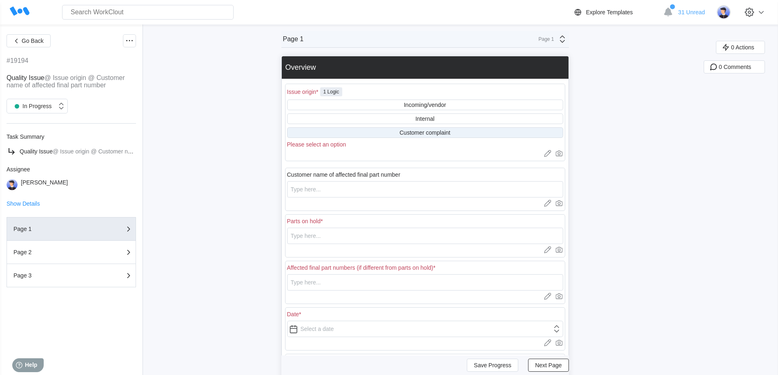
click at [416, 131] on div "Customer complaint" at bounding box center [424, 132] width 51 height 7
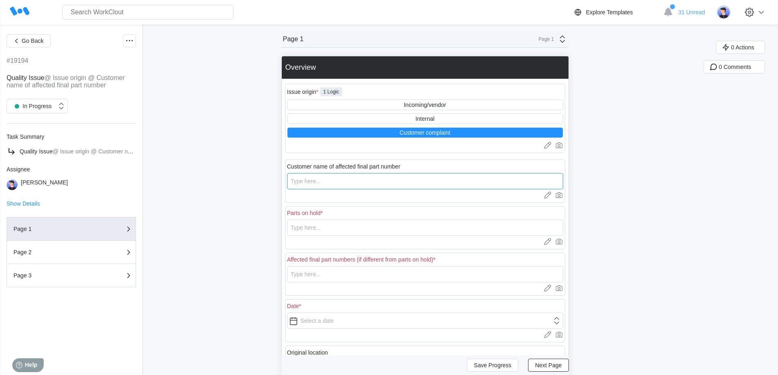
click at [323, 175] on input "text" at bounding box center [425, 181] width 276 height 16
type input "[PERSON_NAME] & [PERSON_NAME]"
click at [364, 231] on input "text" at bounding box center [425, 228] width 276 height 16
drag, startPoint x: 357, startPoint y: 225, endPoint x: 252, endPoint y: 222, distance: 104.5
click at [256, 224] on div "Go Back #19194 Quality Issue @ Issue origin @ Customer name of affected final p…" at bounding box center [389, 260] width 778 height 473
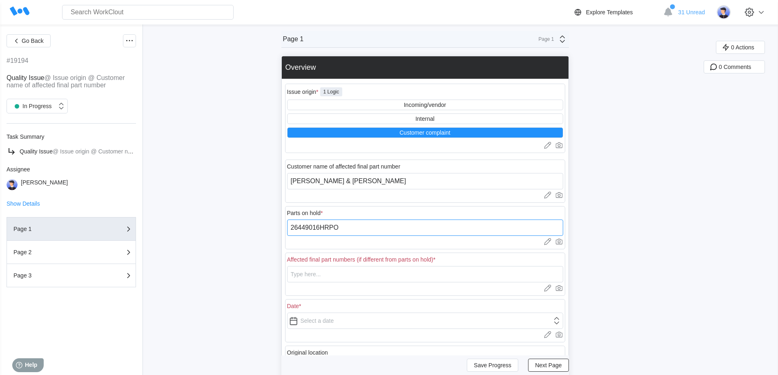
type input "26449016HRPO"
click at [309, 275] on input "text" at bounding box center [425, 274] width 276 height 16
paste input "26449016HRPO"
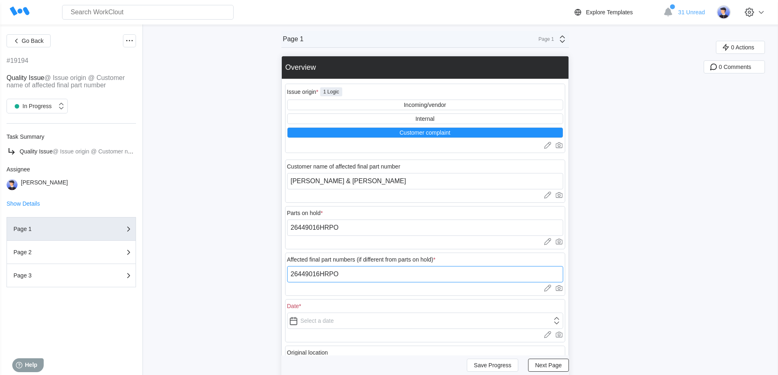
type input "26449016HRPO"
click at [331, 323] on input "text" at bounding box center [425, 321] width 276 height 16
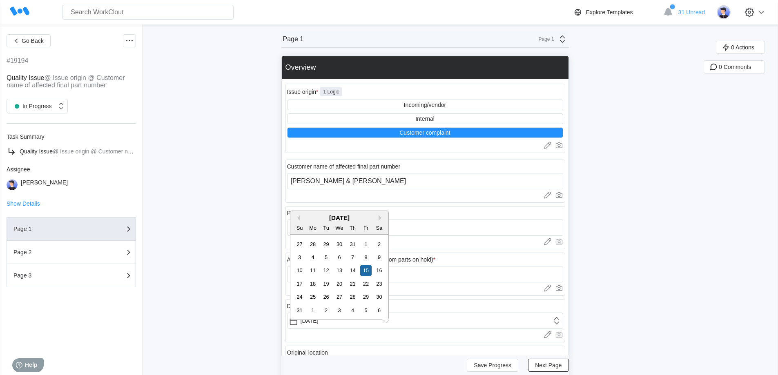
type input "[DATE]"
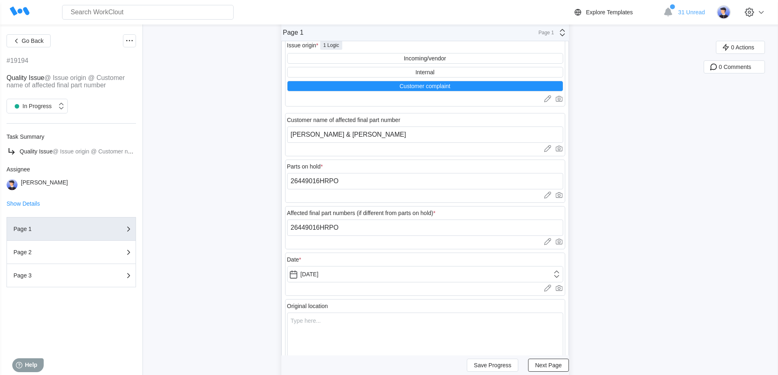
scroll to position [122, 0]
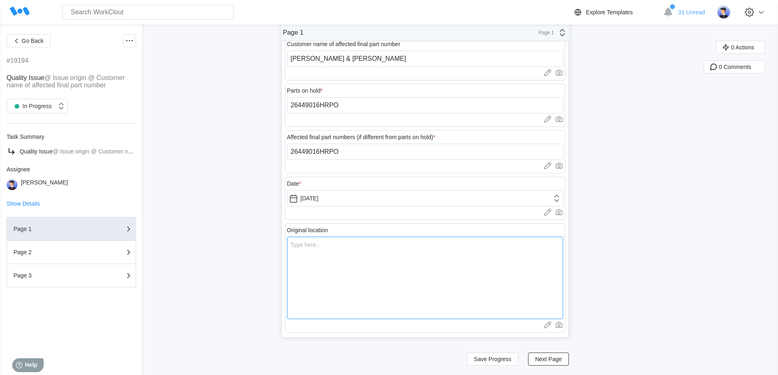
click at [317, 259] on textarea at bounding box center [425, 278] width 276 height 82
type textarea "A"
click at [555, 360] on span "Next Page" at bounding box center [548, 359] width 27 height 6
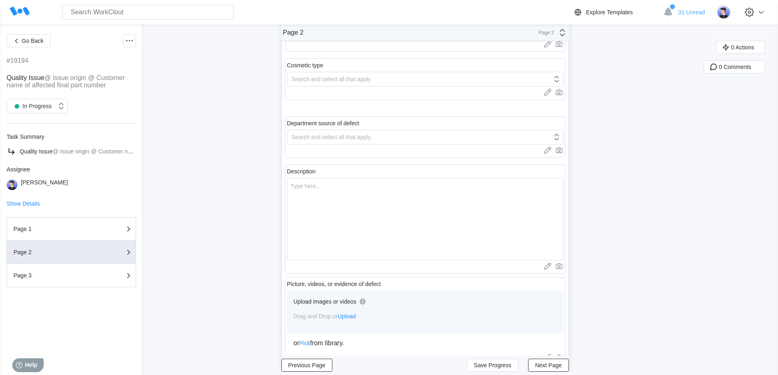
scroll to position [0, 0]
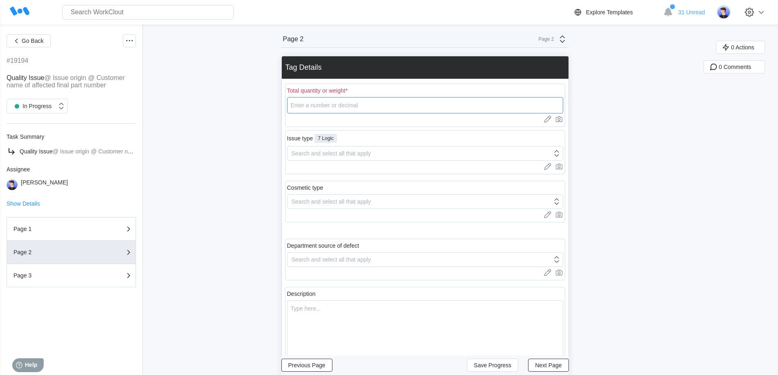
click at [349, 106] on input "number" at bounding box center [425, 105] width 276 height 16
click at [341, 155] on div "Search and select all that apply" at bounding box center [331, 153] width 80 height 7
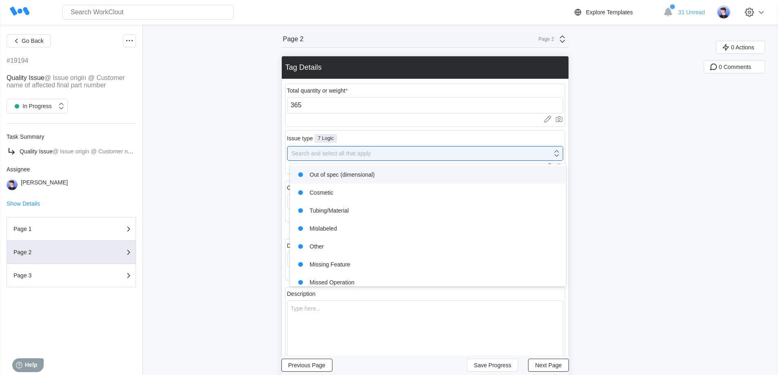
click at [339, 176] on div "Out of spec (dimensional)" at bounding box center [428, 174] width 266 height 11
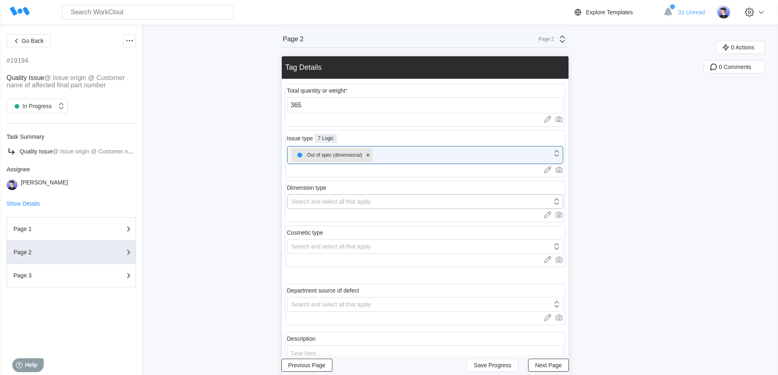
click at [333, 202] on div "Search and select all that apply" at bounding box center [331, 201] width 80 height 7
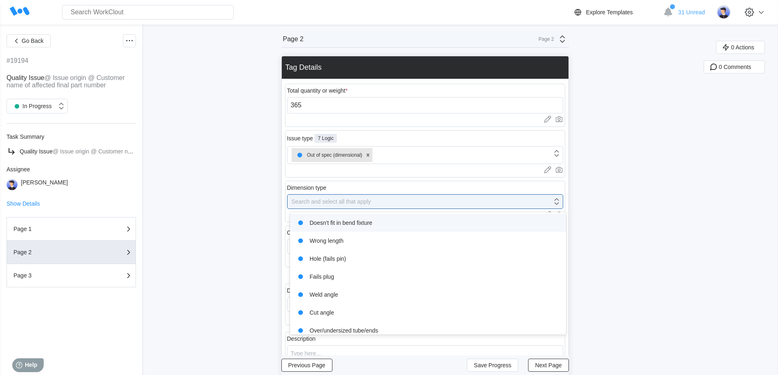
click at [330, 224] on div "Doesn't fit in bend fixture" at bounding box center [428, 222] width 266 height 11
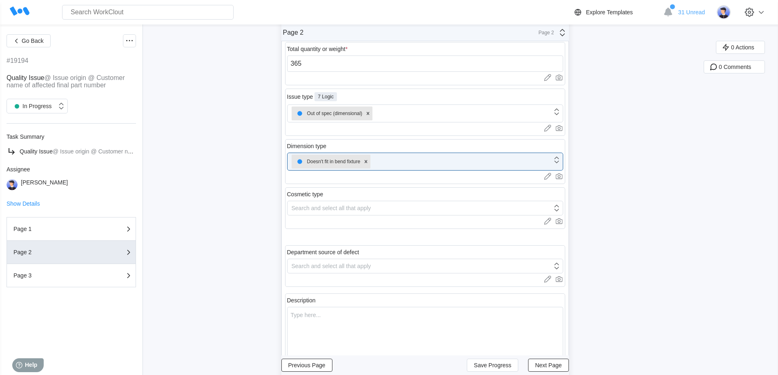
scroll to position [82, 0]
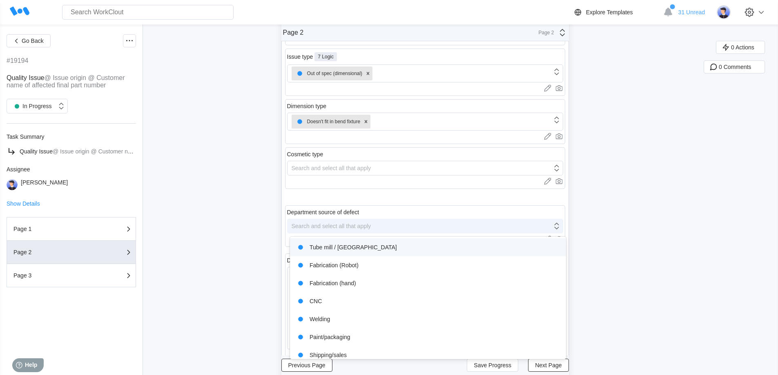
click at [324, 227] on div "Search and select all that apply" at bounding box center [331, 226] width 80 height 7
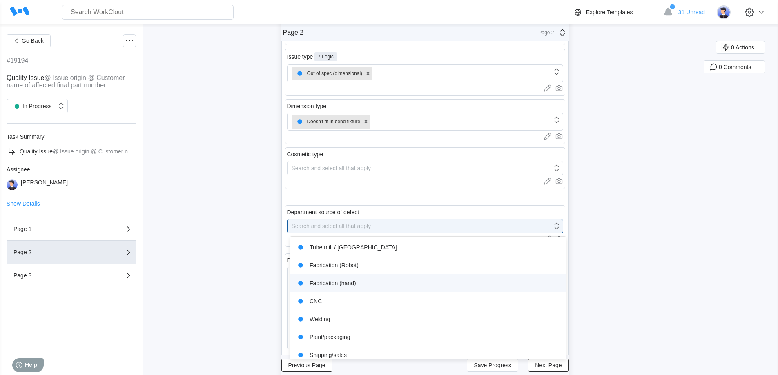
click at [324, 284] on div "Fabrication (hand)" at bounding box center [428, 283] width 266 height 11
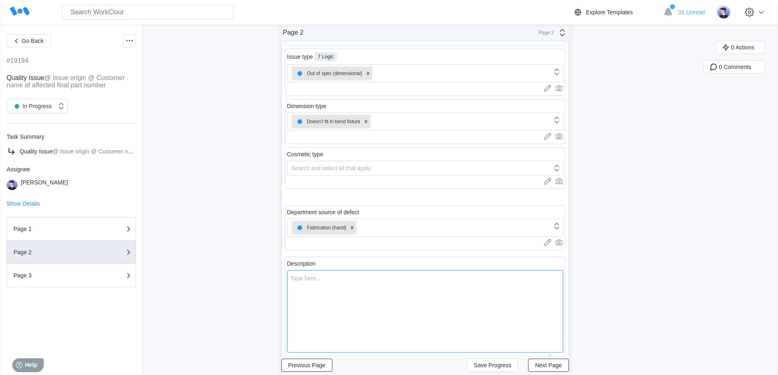
click at [331, 287] on textarea at bounding box center [425, 311] width 276 height 82
click at [538, 360] on button "Next Page" at bounding box center [548, 365] width 40 height 13
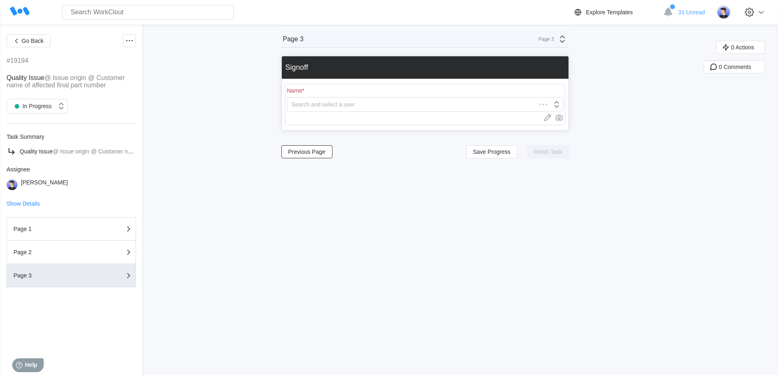
scroll to position [0, 0]
click at [335, 102] on div "Search and select a user" at bounding box center [322, 104] width 63 height 7
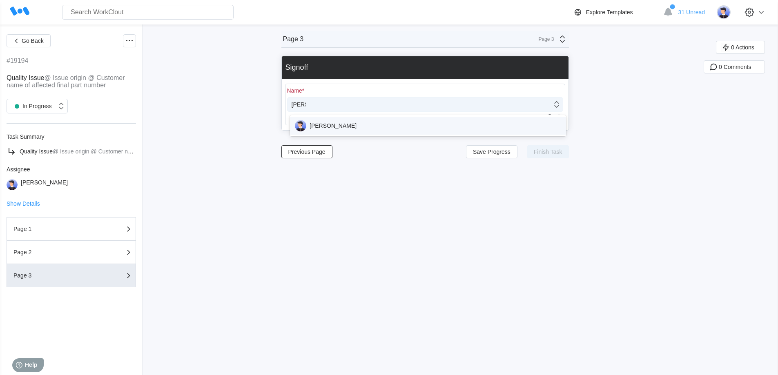
click at [320, 120] on div "[PERSON_NAME]" at bounding box center [428, 125] width 266 height 11
click at [547, 151] on span "Finish Task" at bounding box center [547, 152] width 29 height 6
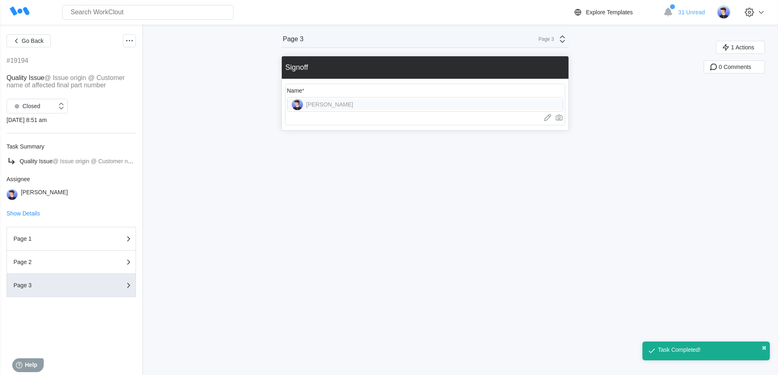
click at [24, 48] on div "Go Back #19194 Quality Issue @ Issue origin @ Customer name of affected final p…" at bounding box center [71, 199] width 129 height 331
click at [24, 42] on span "Go Back" at bounding box center [33, 41] width 22 height 6
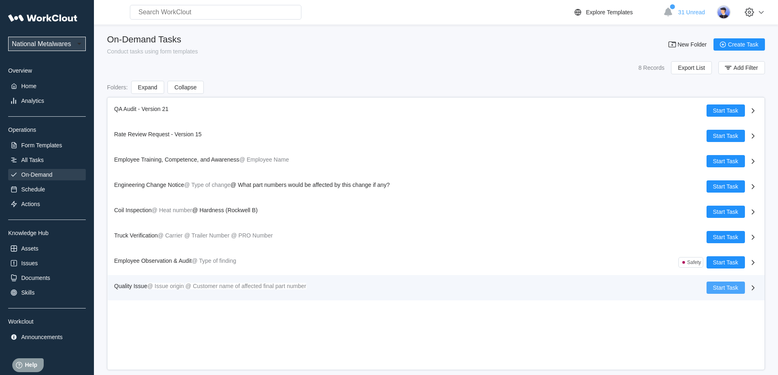
click at [707, 289] on button "Start Task" at bounding box center [725, 288] width 38 height 12
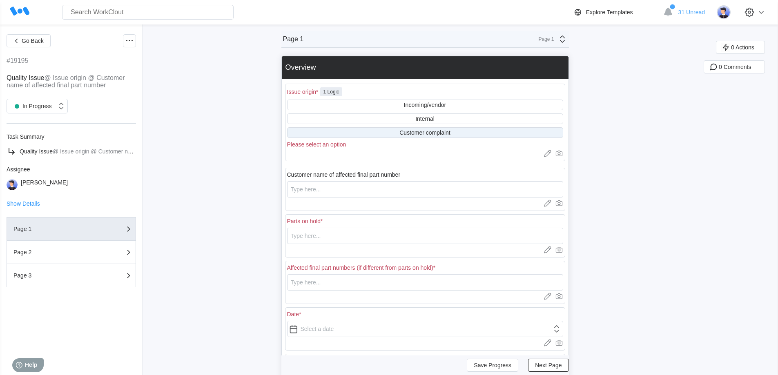
click at [427, 130] on div "Customer complaint" at bounding box center [424, 132] width 51 height 7
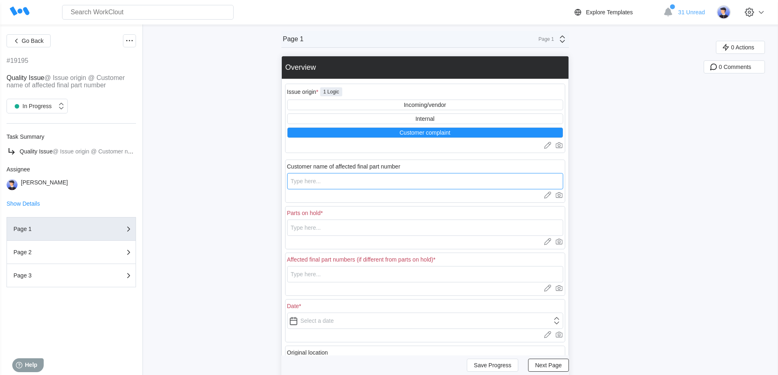
click at [344, 184] on input "text" at bounding box center [425, 181] width 276 height 16
click at [325, 230] on input "text" at bounding box center [425, 228] width 276 height 16
drag, startPoint x: 336, startPoint y: 227, endPoint x: 239, endPoint y: 220, distance: 96.6
click at [242, 222] on div "Go Back #19195 Quality Issue @ Issue origin @ Customer name of affected final p…" at bounding box center [389, 260] width 778 height 473
click at [305, 273] on input "text" at bounding box center [425, 274] width 276 height 16
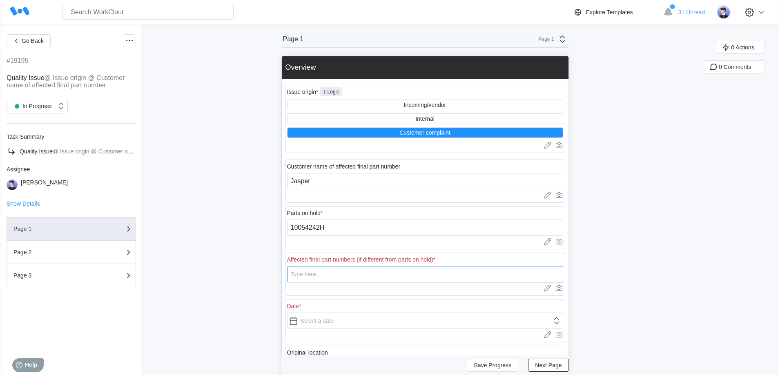
paste input "10054242H"
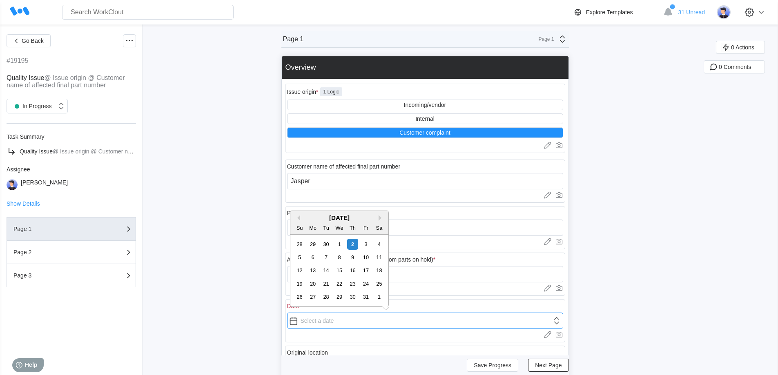
click at [324, 319] on input "text" at bounding box center [425, 321] width 276 height 16
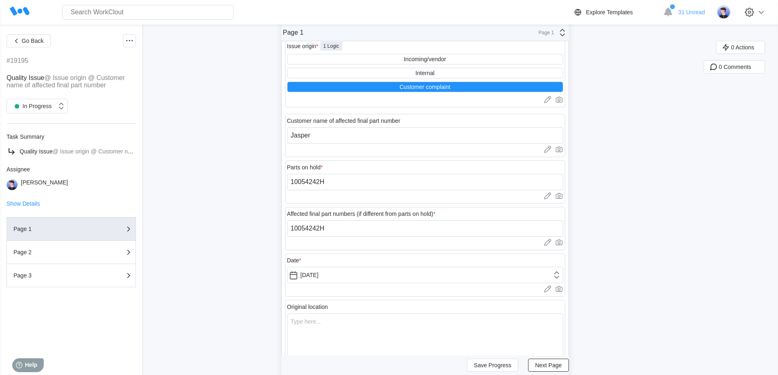
scroll to position [122, 0]
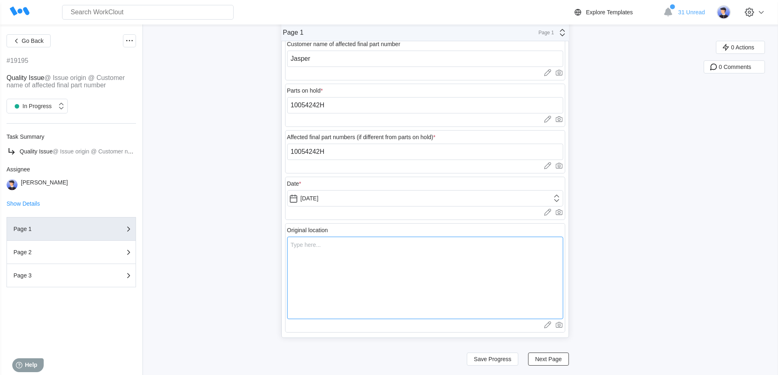
click at [408, 256] on textarea at bounding box center [425, 278] width 276 height 82
click at [551, 362] on button "Next Page" at bounding box center [548, 359] width 40 height 13
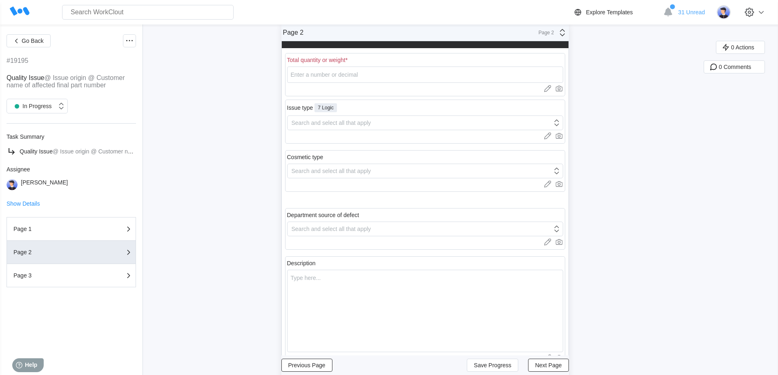
scroll to position [0, 0]
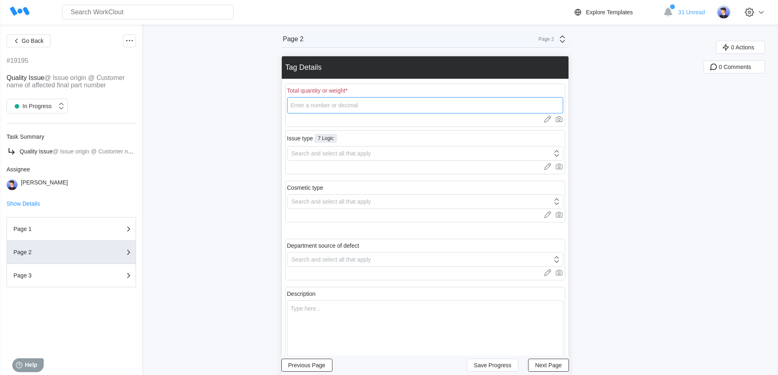
click at [328, 105] on input "number" at bounding box center [425, 105] width 276 height 16
click at [321, 156] on div "Search and select all that apply" at bounding box center [331, 153] width 80 height 7
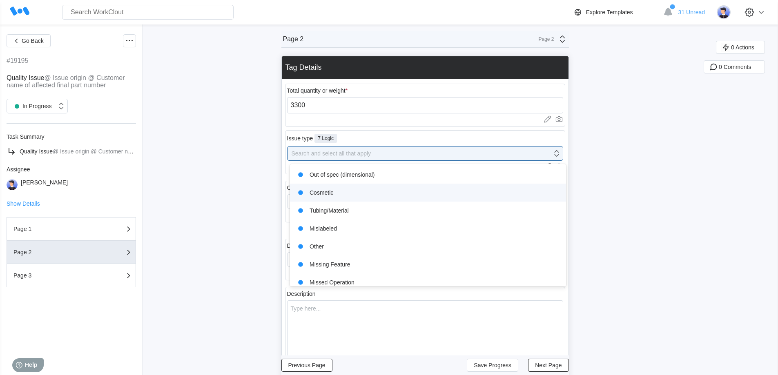
click at [327, 193] on div "Cosmetic" at bounding box center [428, 192] width 266 height 11
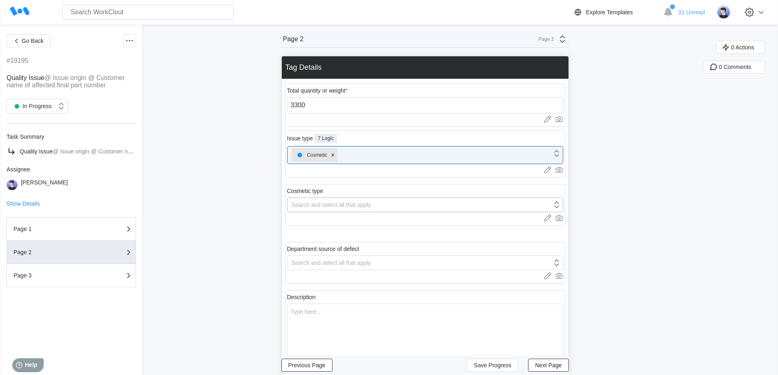
click at [322, 205] on div "Search and select all that apply" at bounding box center [331, 205] width 80 height 7
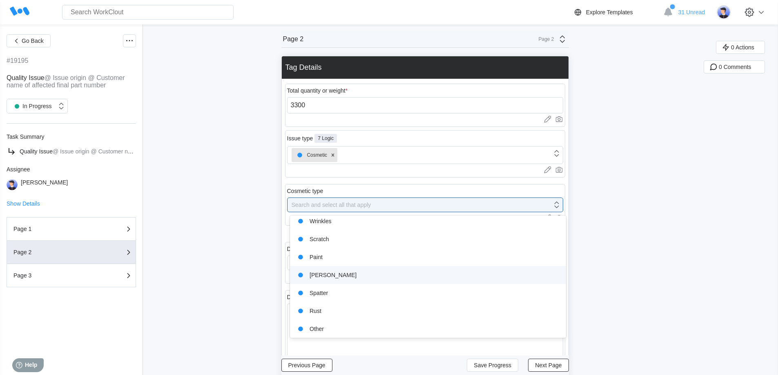
scroll to position [42, 0]
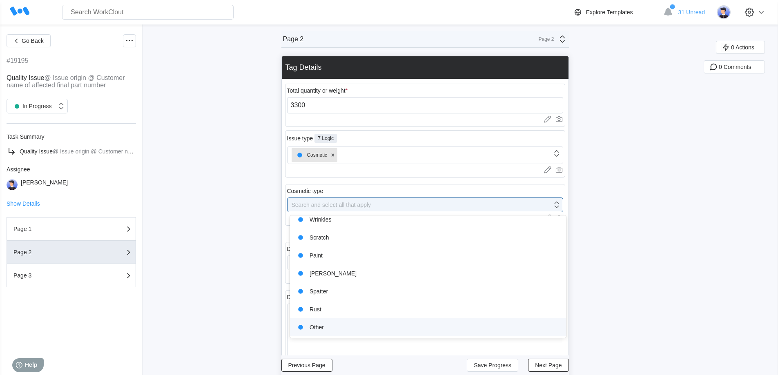
drag, startPoint x: 331, startPoint y: 328, endPoint x: 329, endPoint y: 323, distance: 5.3
click at [331, 328] on div "Other" at bounding box center [428, 327] width 266 height 11
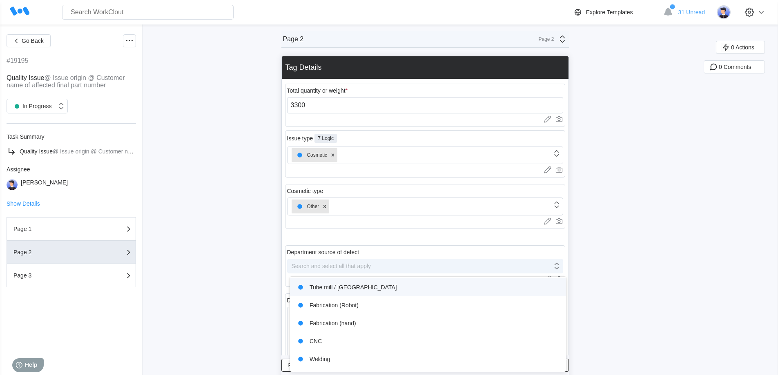
click at [351, 268] on div "Search and select all that apply" at bounding box center [331, 266] width 80 height 7
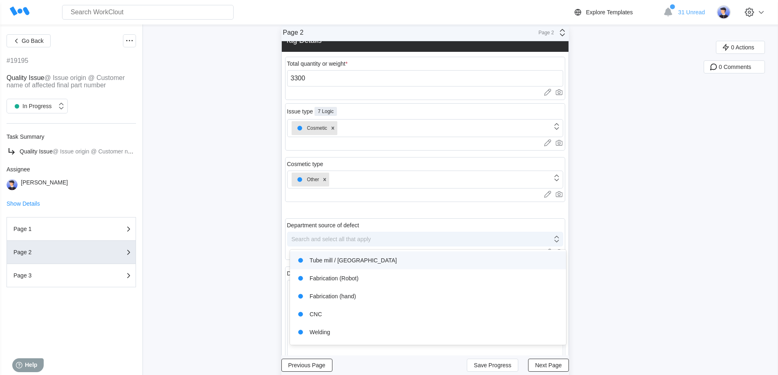
scroll to position [27, 0]
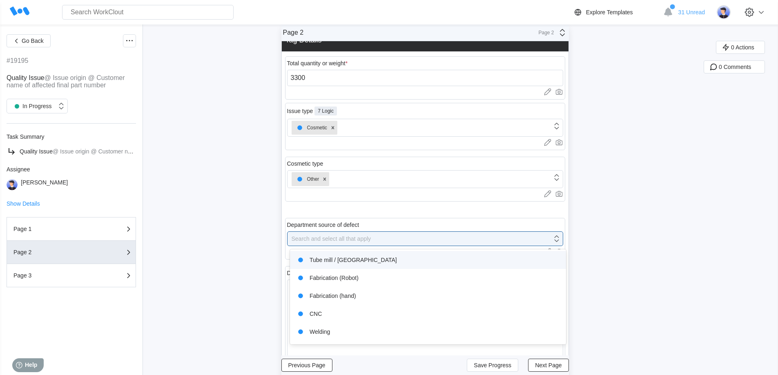
click at [347, 261] on div "Tube mill / [GEOGRAPHIC_DATA]" at bounding box center [428, 259] width 266 height 11
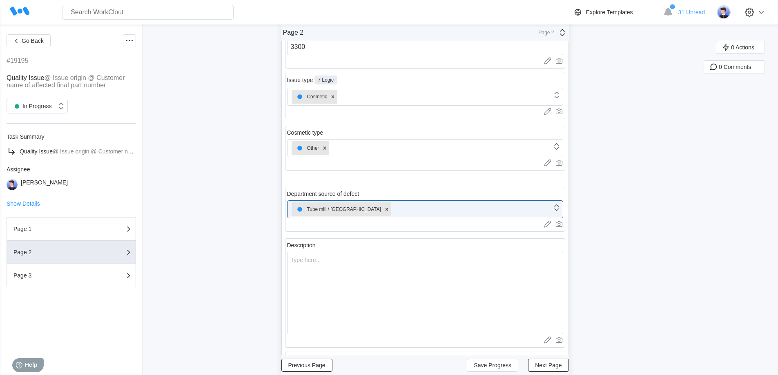
scroll to position [150, 0]
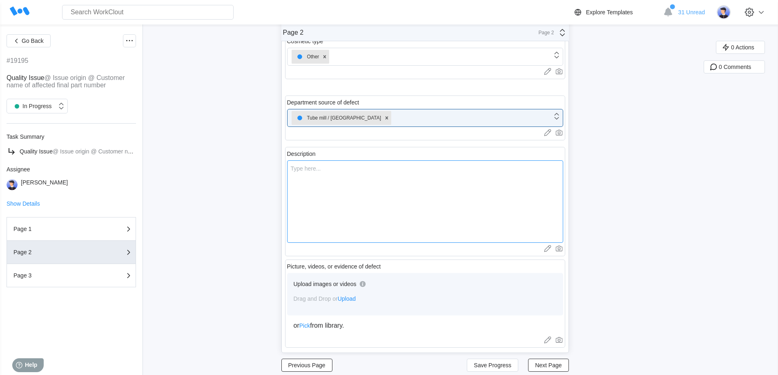
click at [351, 202] on textarea at bounding box center [425, 201] width 276 height 82
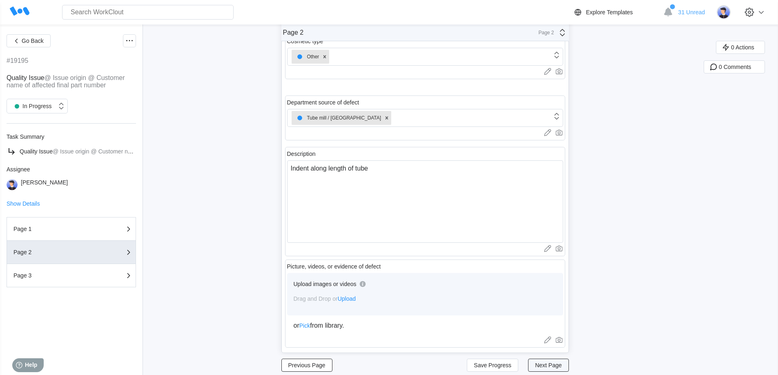
click at [556, 364] on span "Next Page" at bounding box center [548, 365] width 27 height 6
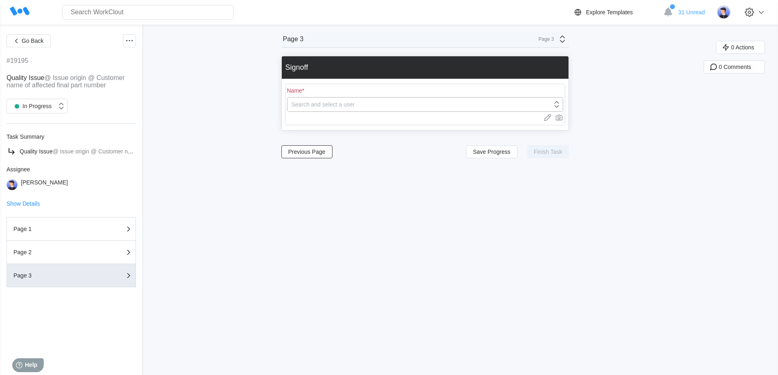
click at [331, 106] on div "Search and select a user" at bounding box center [322, 104] width 63 height 7
click at [347, 124] on div "[PERSON_NAME]" at bounding box center [428, 125] width 266 height 11
click at [542, 154] on span "Finish Task" at bounding box center [547, 152] width 29 height 6
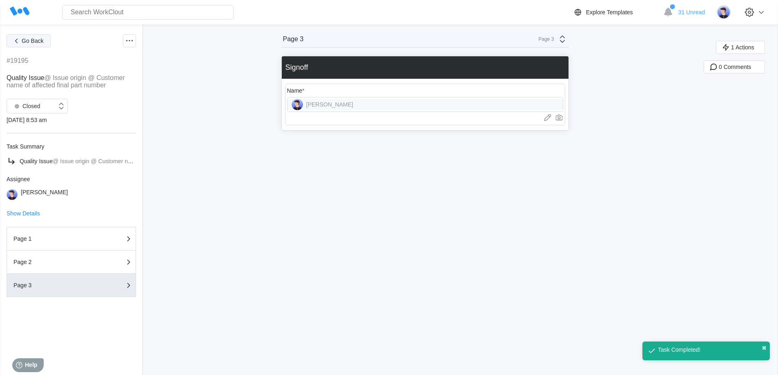
click at [20, 43] on icon "button" at bounding box center [16, 40] width 9 height 9
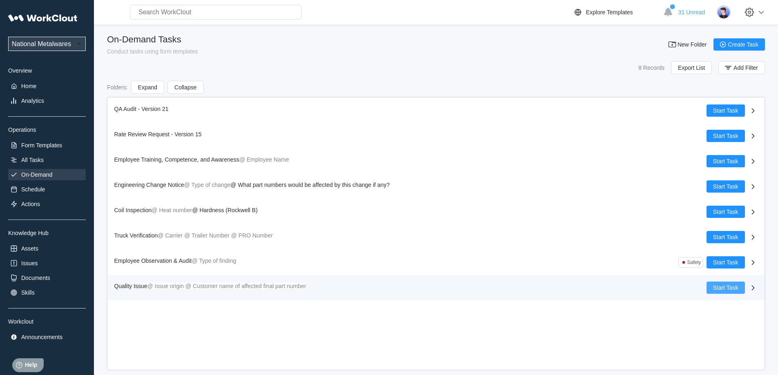
click at [714, 287] on span "Start Task" at bounding box center [725, 288] width 25 height 6
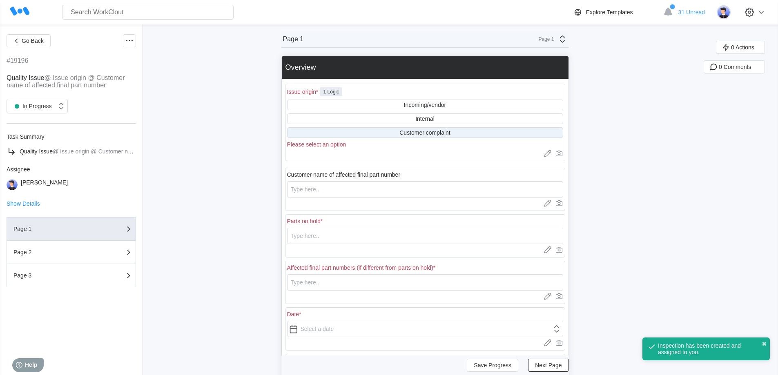
click at [424, 133] on div "Customer complaint" at bounding box center [424, 132] width 51 height 7
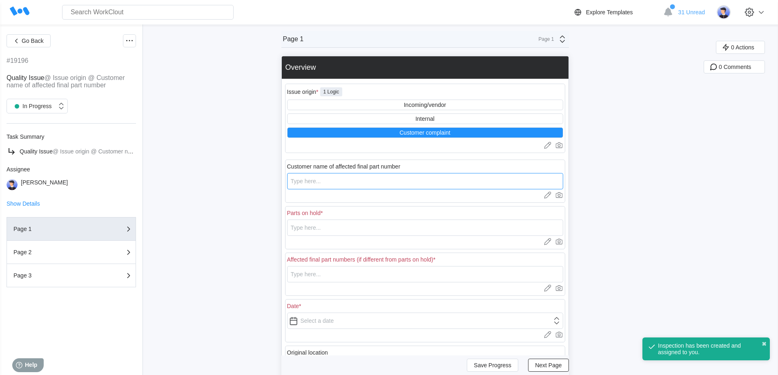
click at [320, 179] on input "text" at bounding box center [425, 181] width 276 height 16
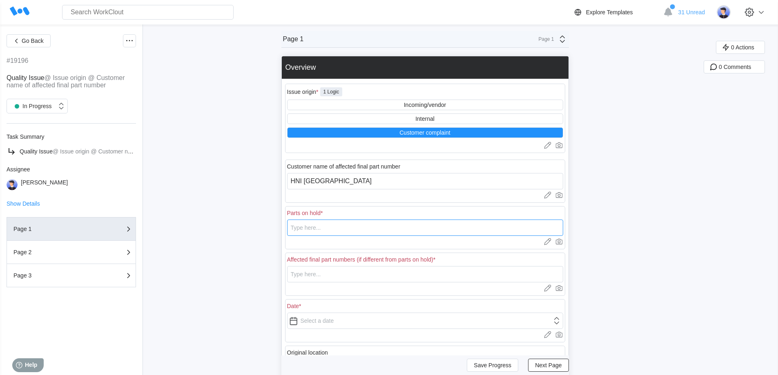
click at [356, 224] on input "text" at bounding box center [425, 228] width 276 height 16
click at [360, 270] on input "text" at bounding box center [425, 274] width 276 height 16
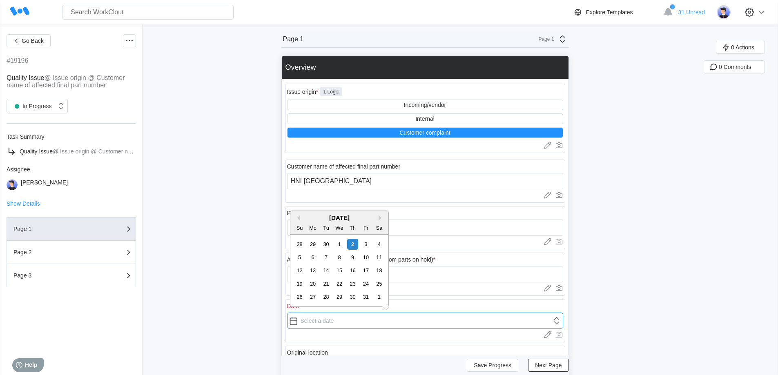
click at [368, 317] on input "text" at bounding box center [425, 321] width 276 height 16
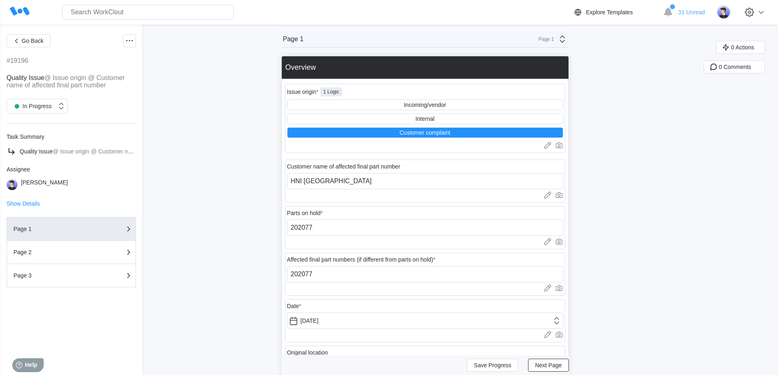
drag, startPoint x: 356, startPoint y: 359, endPoint x: 350, endPoint y: 350, distance: 11.4
click at [355, 358] on div "Save Progress Next Page" at bounding box center [424, 366] width 287 height 20
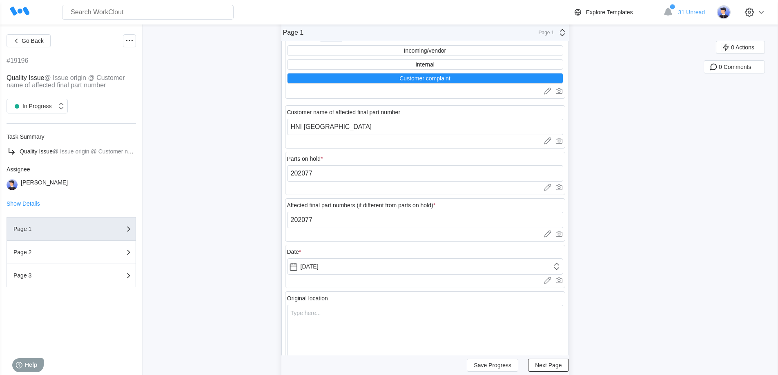
scroll to position [123, 0]
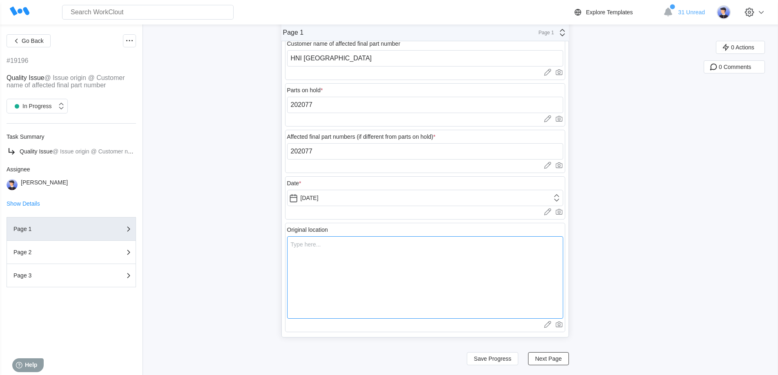
click at [343, 253] on textarea at bounding box center [425, 277] width 276 height 82
click at [548, 355] on button "Next Page" at bounding box center [548, 358] width 40 height 13
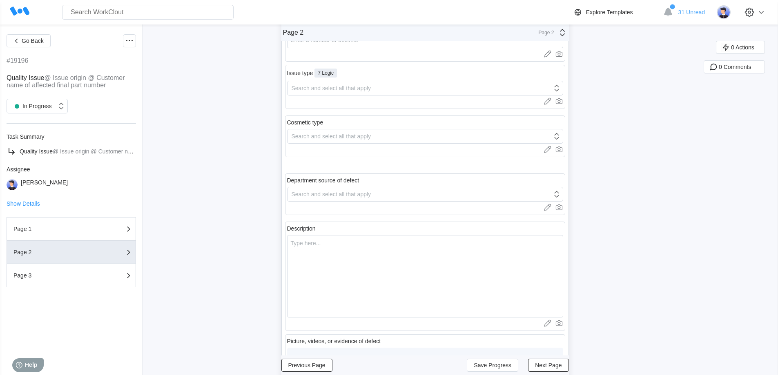
scroll to position [0, 0]
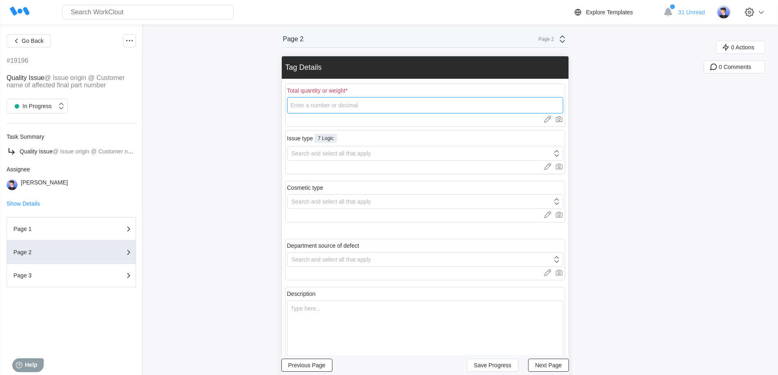
click at [353, 107] on input "number" at bounding box center [425, 105] width 276 height 16
click at [316, 154] on div "Search and select all that apply" at bounding box center [331, 153] width 80 height 7
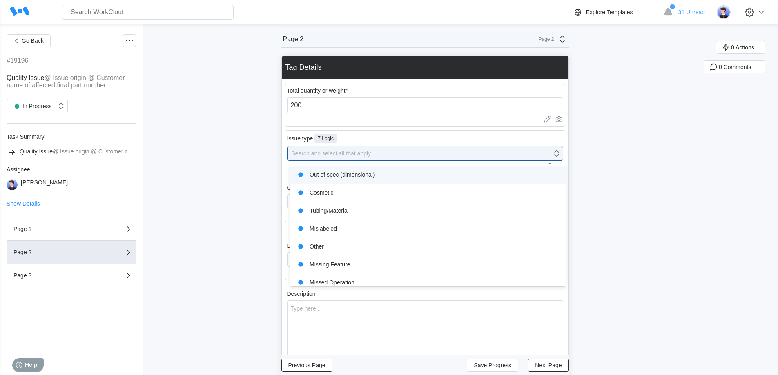
click at [331, 176] on div "Out of spec (dimensional)" at bounding box center [428, 174] width 266 height 11
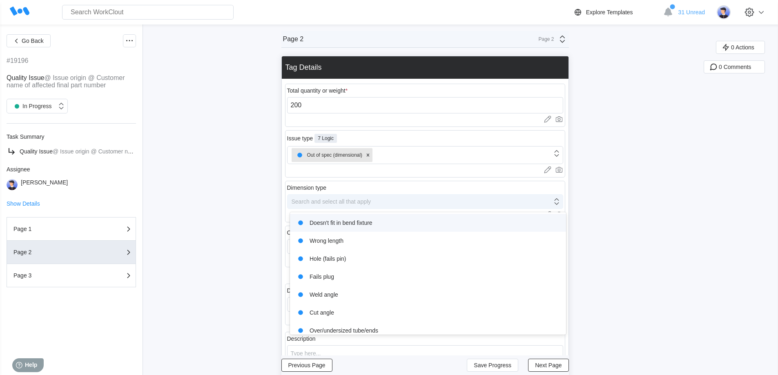
click at [320, 200] on div "Search and select all that apply" at bounding box center [331, 201] width 80 height 7
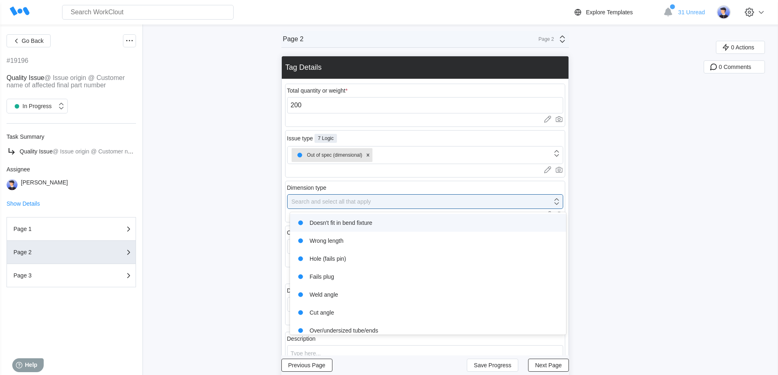
click at [327, 224] on div "Doesn't fit in bend fixture" at bounding box center [428, 222] width 266 height 11
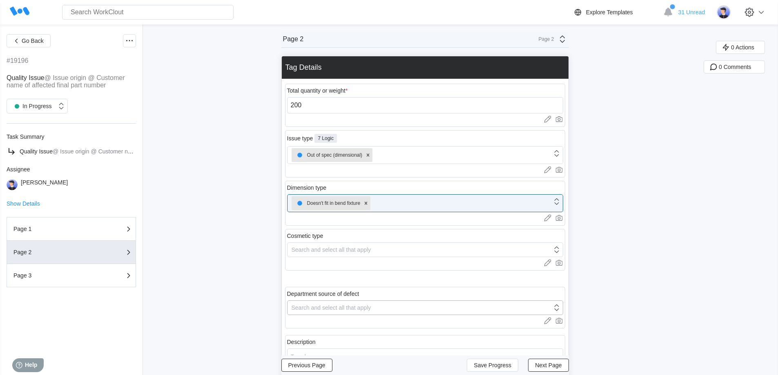
click at [322, 307] on div "Search and select all that apply" at bounding box center [331, 307] width 80 height 7
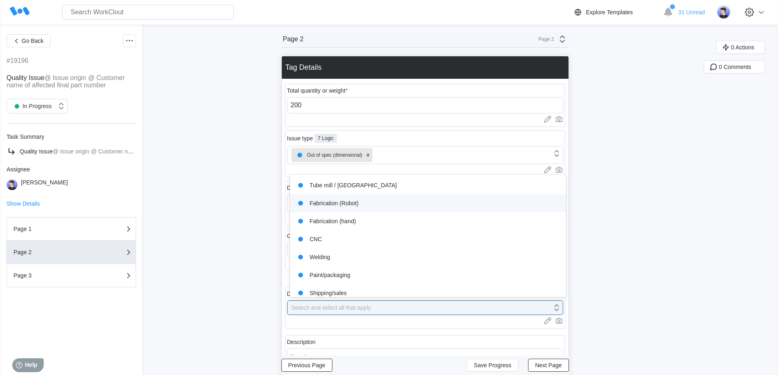
click at [324, 204] on div "Fabrication (Robot)" at bounding box center [428, 203] width 266 height 11
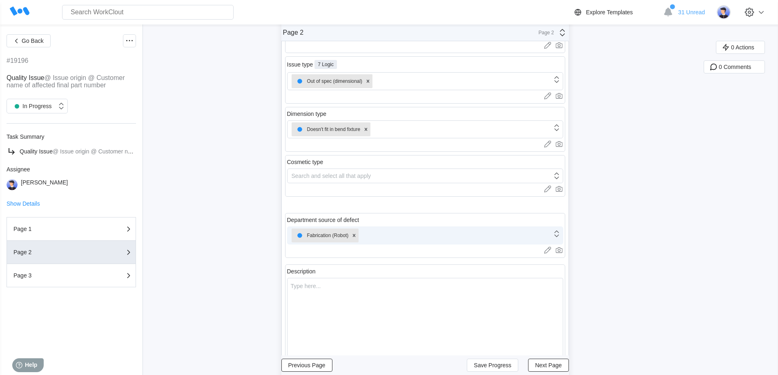
scroll to position [163, 0]
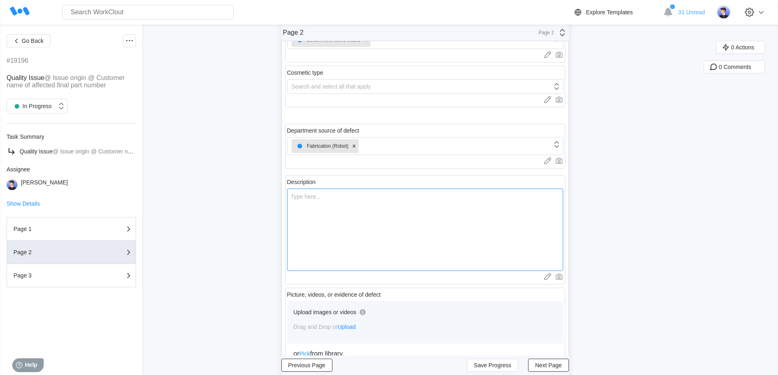
click at [333, 223] on textarea at bounding box center [425, 230] width 276 height 82
click at [552, 367] on span "Next Page" at bounding box center [548, 365] width 27 height 6
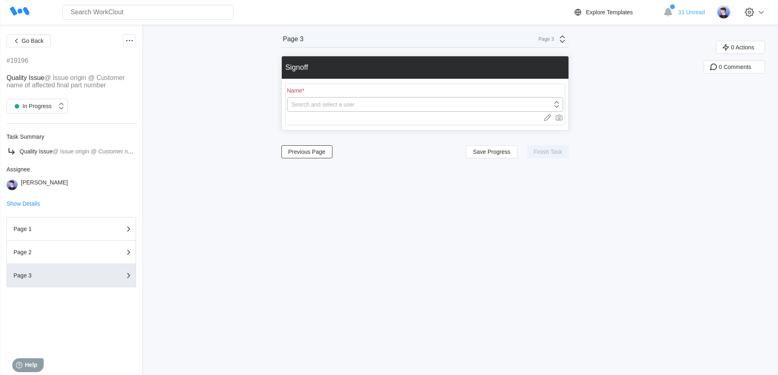
click at [316, 108] on div "Search and select a user" at bounding box center [419, 104] width 264 height 11
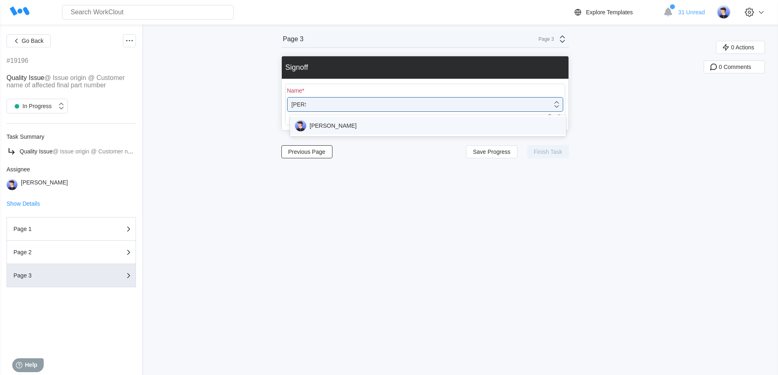
click at [313, 121] on div "[PERSON_NAME]" at bounding box center [428, 125] width 266 height 11
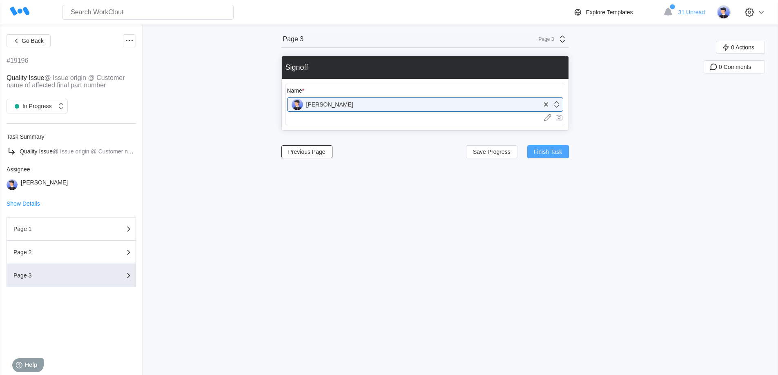
click at [545, 151] on span "Finish Task" at bounding box center [547, 152] width 29 height 6
